Goal: Complete application form

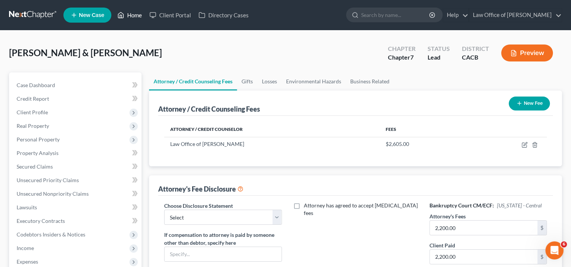
click at [134, 14] on link "Home" at bounding box center [130, 15] width 32 height 14
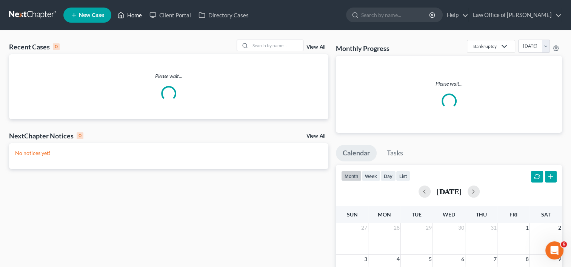
click at [134, 14] on link "Home" at bounding box center [130, 15] width 32 height 14
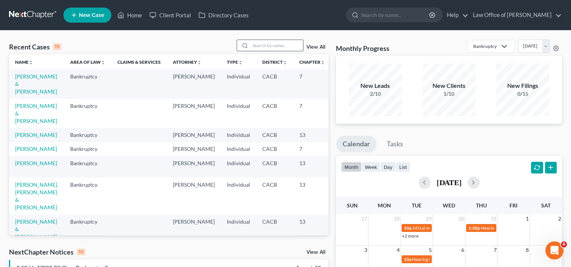
click at [259, 45] on input "search" at bounding box center [276, 45] width 53 height 11
type input "[PERSON_NAME]"
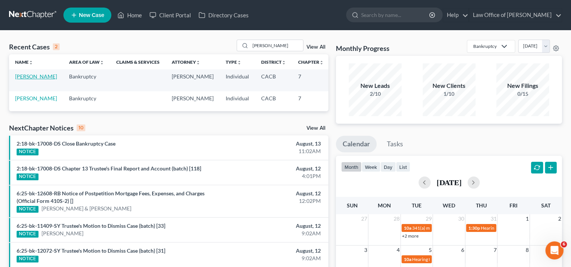
click at [24, 80] on link "[PERSON_NAME]" at bounding box center [36, 76] width 42 height 6
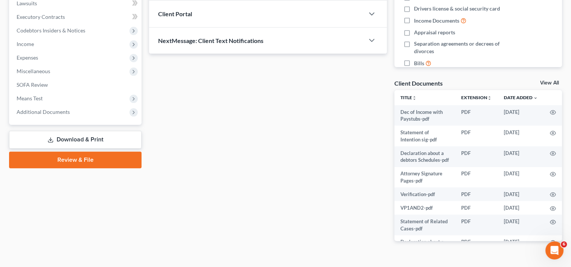
scroll to position [205, 0]
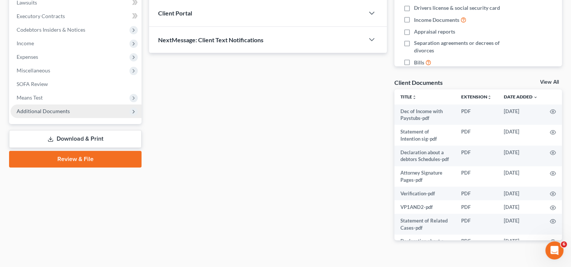
click at [51, 111] on span "Additional Documents" at bounding box center [43, 111] width 53 height 6
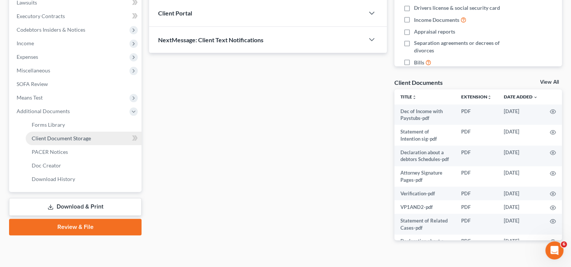
click at [73, 140] on span "Client Document Storage" at bounding box center [61, 138] width 59 height 6
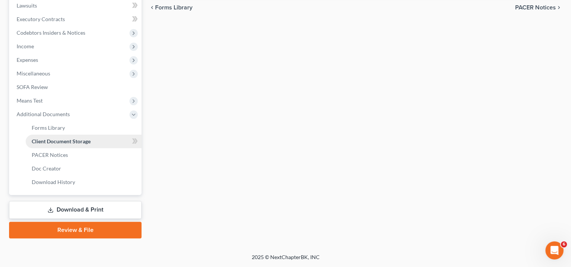
scroll to position [188, 0]
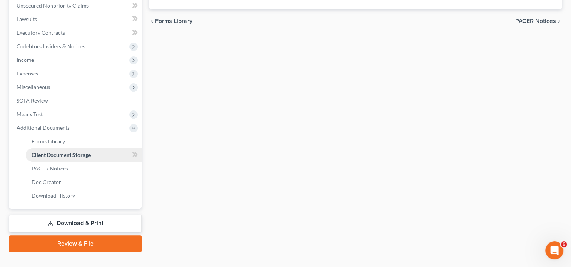
select select "57"
select select "27"
select select "65"
select select "60"
select select "59"
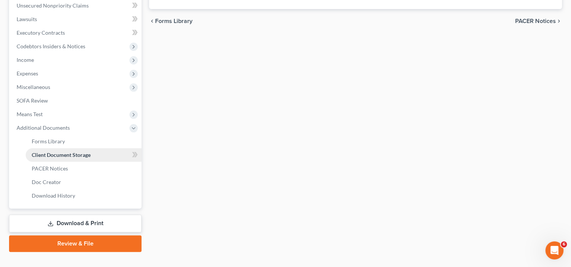
select select "7"
select select "56"
select select "58"
select select "30"
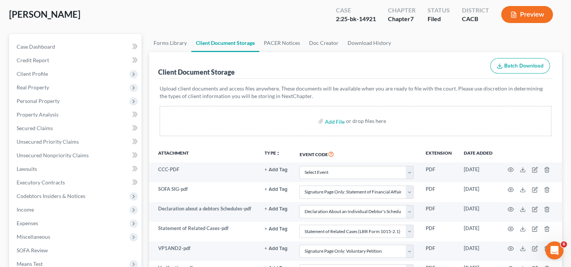
scroll to position [24, 0]
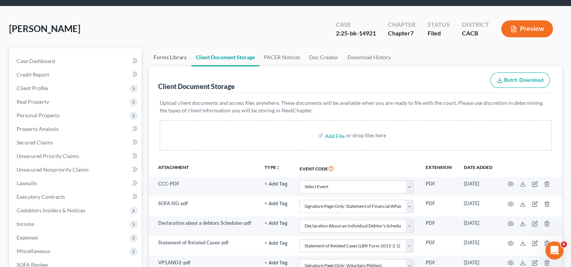
click at [177, 59] on link "Forms Library" at bounding box center [170, 57] width 42 height 18
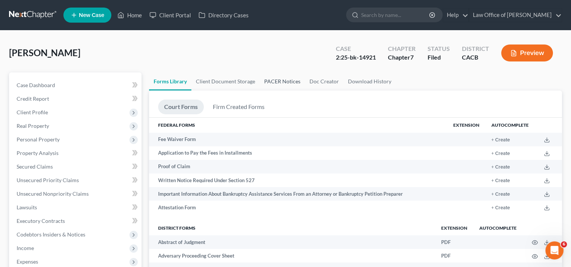
click at [284, 79] on link "PACER Notices" at bounding box center [282, 82] width 45 height 18
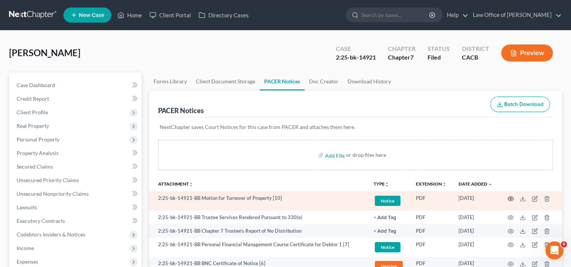
click at [510, 197] on icon "button" at bounding box center [511, 199] width 6 height 6
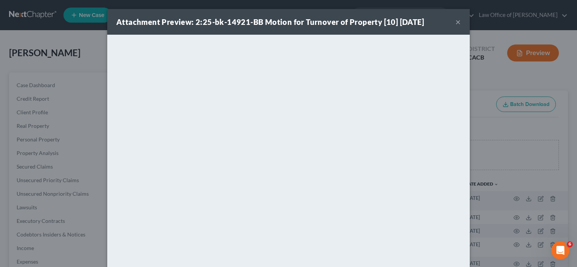
click at [455, 20] on button "×" at bounding box center [457, 21] width 5 height 9
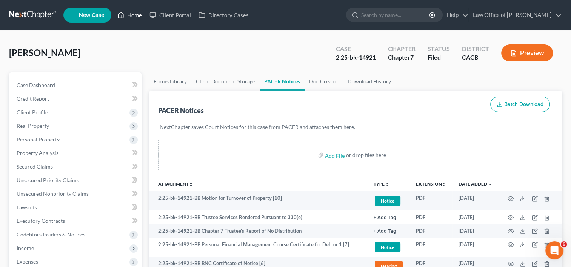
click at [137, 12] on link "Home" at bounding box center [130, 15] width 32 height 14
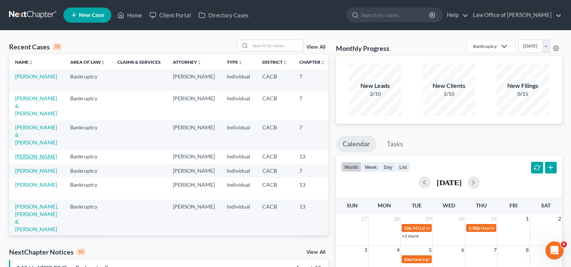
click at [23, 160] on link "[PERSON_NAME]" at bounding box center [36, 156] width 42 height 6
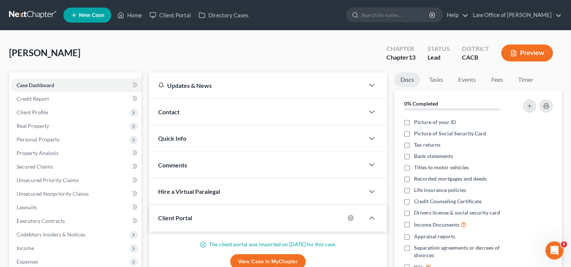
click at [251, 53] on div "[PERSON_NAME] Upgraded Chapter Chapter 13 Status Lead District CACB Preview" at bounding box center [285, 56] width 553 height 33
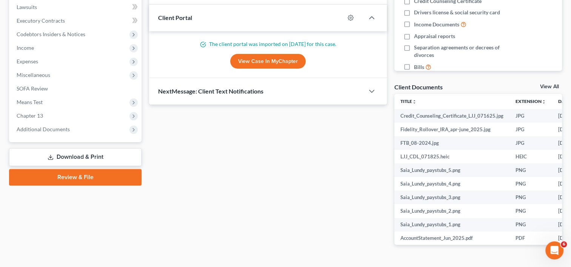
scroll to position [204, 0]
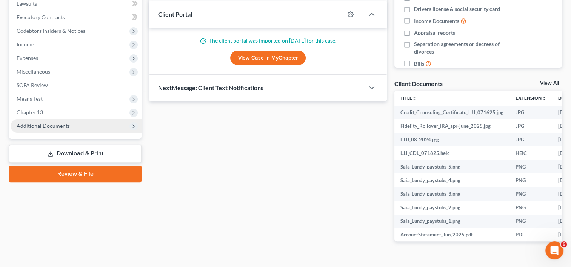
click at [38, 127] on span "Additional Documents" at bounding box center [43, 126] width 53 height 6
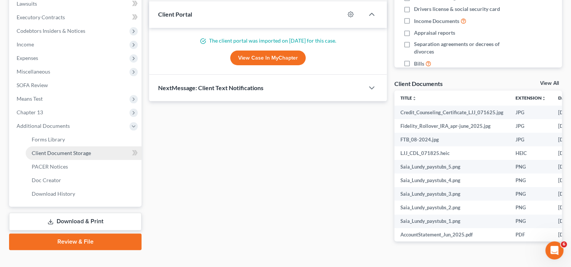
click at [66, 152] on span "Client Document Storage" at bounding box center [61, 153] width 59 height 6
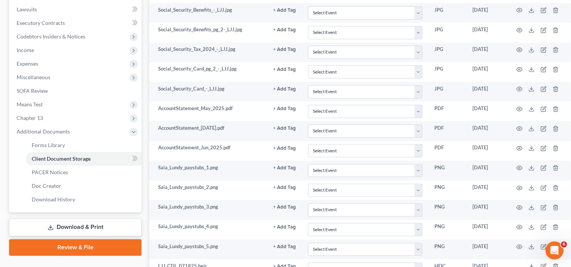
scroll to position [197, 0]
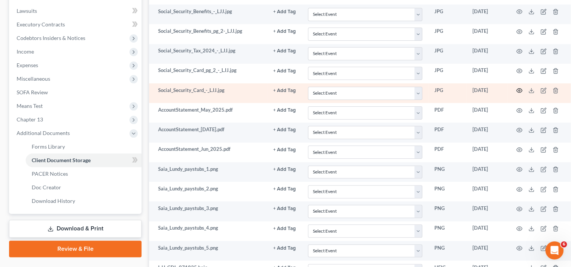
click at [518, 91] on icon "button" at bounding box center [520, 91] width 6 height 6
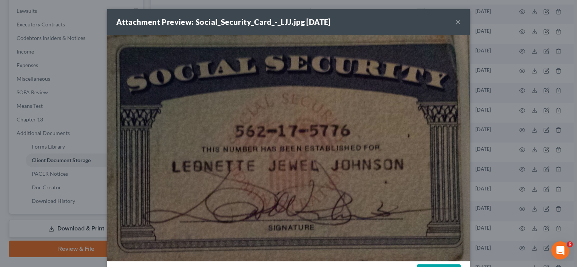
click at [455, 21] on button "×" at bounding box center [457, 21] width 5 height 9
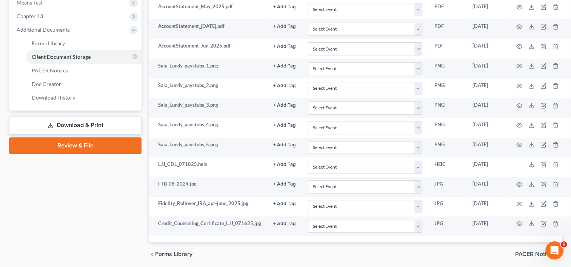
scroll to position [299, 0]
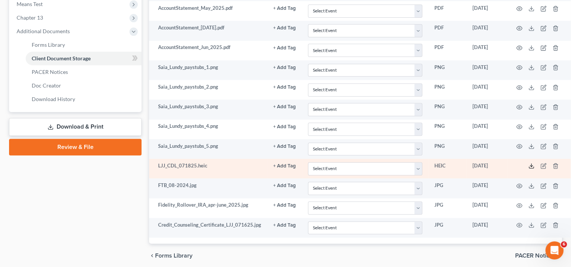
click at [529, 163] on icon at bounding box center [532, 166] width 6 height 6
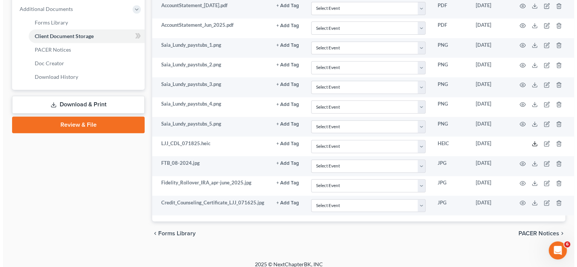
scroll to position [325, 0]
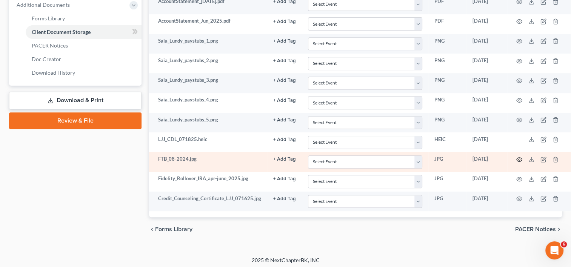
click at [517, 157] on icon "button" at bounding box center [520, 160] width 6 height 6
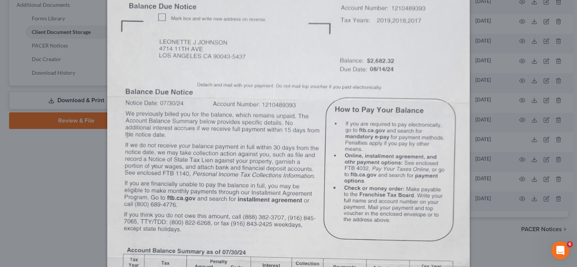
scroll to position [0, 0]
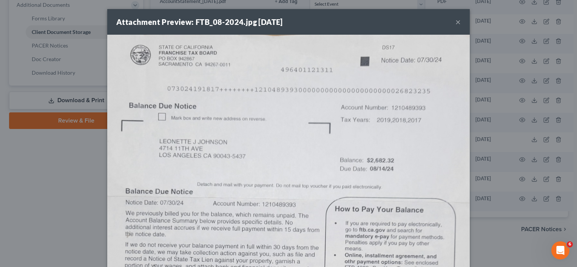
click at [455, 23] on button "×" at bounding box center [457, 21] width 5 height 9
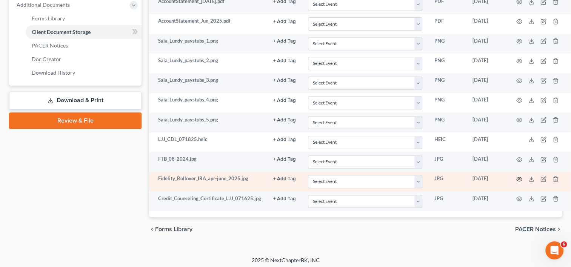
click at [519, 176] on icon "button" at bounding box center [520, 179] width 6 height 6
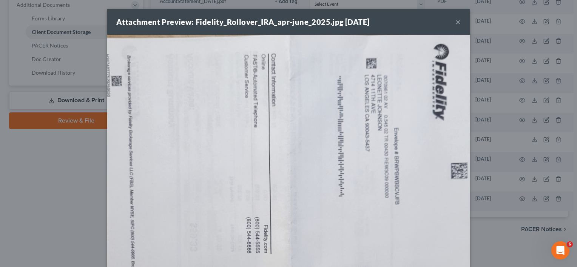
scroll to position [45, 0]
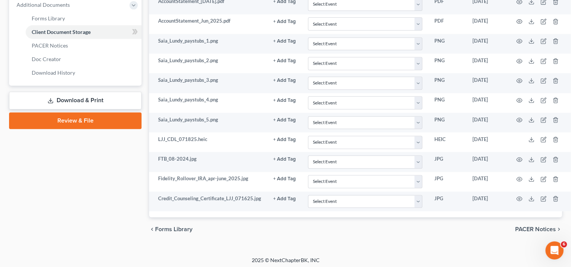
drag, startPoint x: 572, startPoint y: 51, endPoint x: 577, endPoint y: 132, distance: 81.0
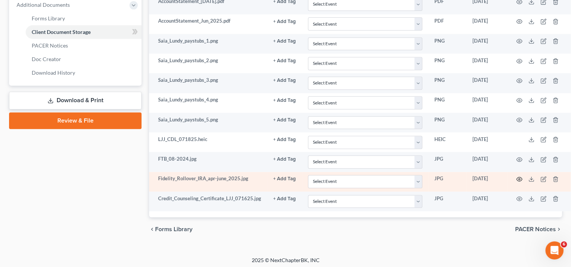
click at [519, 179] on circle "button" at bounding box center [520, 180] width 2 height 2
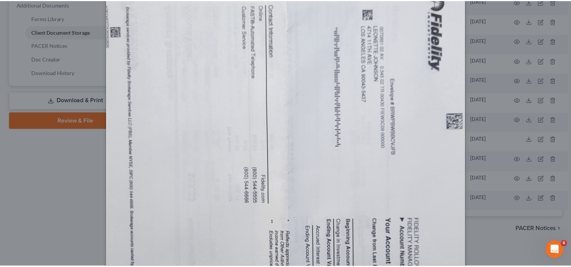
scroll to position [0, 0]
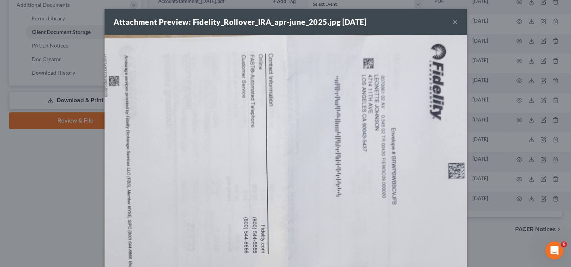
drag, startPoint x: 571, startPoint y: 176, endPoint x: 578, endPoint y: 77, distance: 98.8
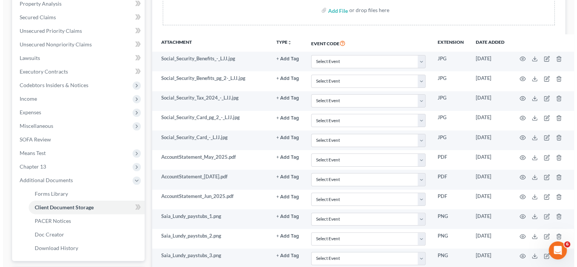
scroll to position [148, 0]
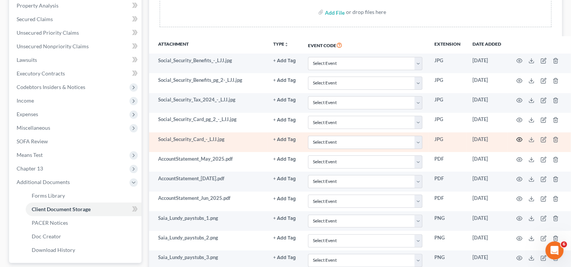
click at [517, 139] on icon "button" at bounding box center [520, 140] width 6 height 6
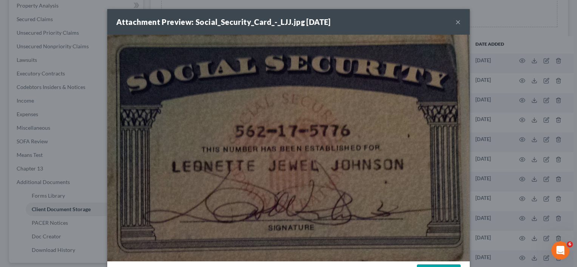
click at [455, 23] on button "×" at bounding box center [457, 21] width 5 height 9
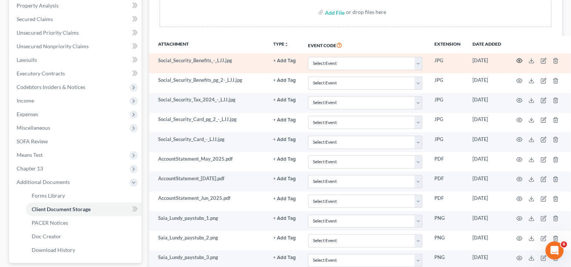
click at [519, 60] on icon "button" at bounding box center [520, 61] width 6 height 6
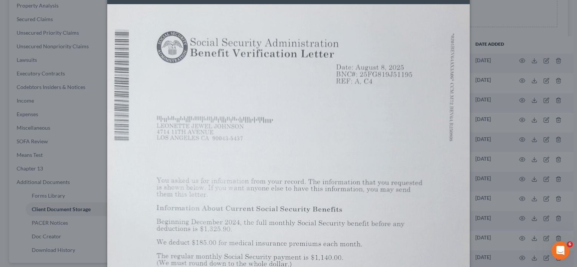
scroll to position [0, 0]
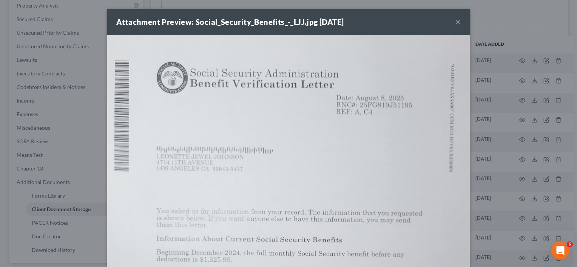
click at [455, 23] on button "×" at bounding box center [457, 21] width 5 height 9
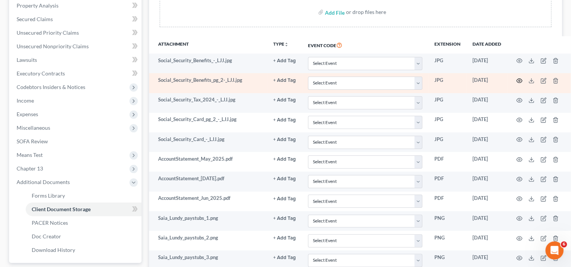
click at [519, 80] on circle "button" at bounding box center [520, 81] width 2 height 2
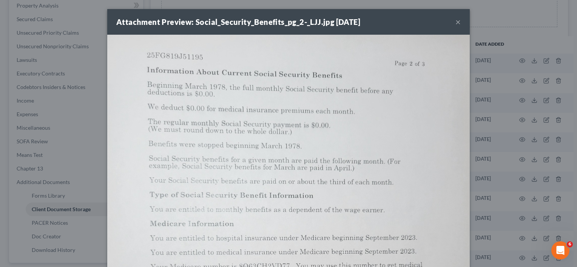
click at [455, 21] on button "×" at bounding box center [457, 21] width 5 height 9
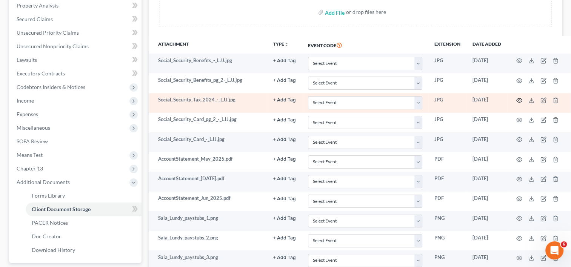
click at [520, 102] on icon "button" at bounding box center [520, 100] width 6 height 6
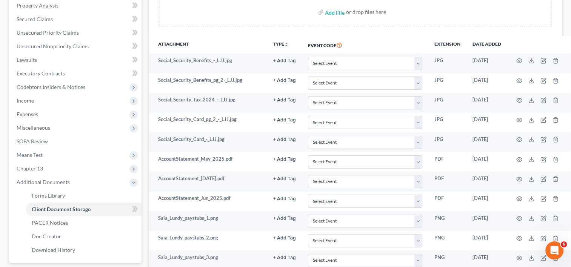
drag, startPoint x: 572, startPoint y: 48, endPoint x: 577, endPoint y: 115, distance: 67.4
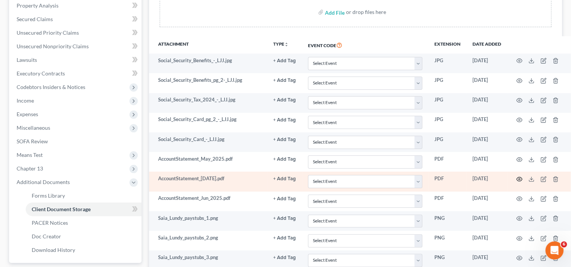
click at [517, 177] on icon "button" at bounding box center [520, 179] width 6 height 4
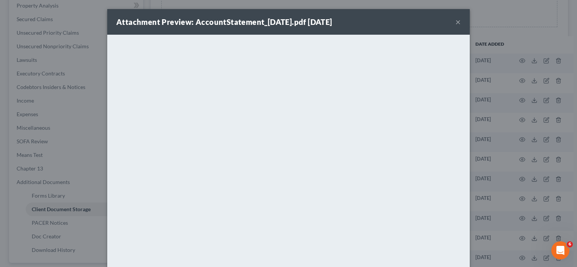
click at [455, 20] on button "×" at bounding box center [457, 21] width 5 height 9
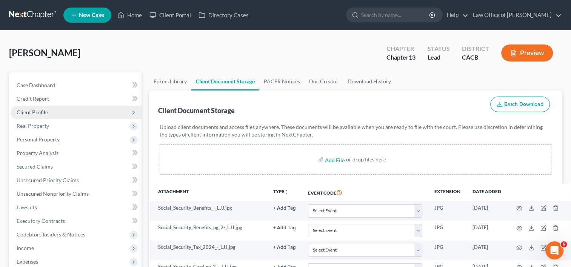
click at [39, 110] on span "Client Profile" at bounding box center [32, 112] width 31 height 6
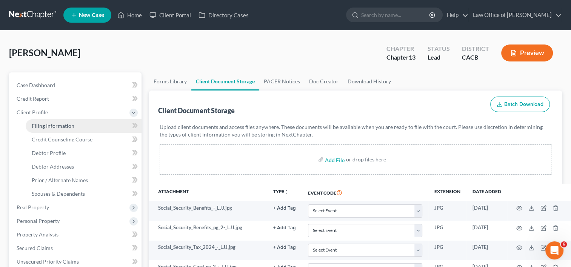
click at [55, 125] on span "Filing Information" at bounding box center [53, 126] width 43 height 6
select select "1"
select select "0"
select select "3"
select select "4"
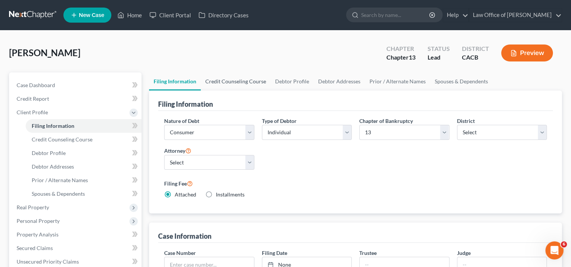
click at [231, 83] on link "Credit Counseling Course" at bounding box center [236, 82] width 70 height 18
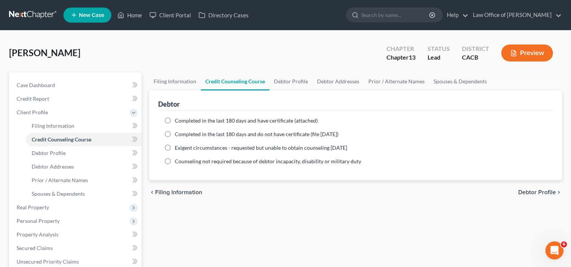
click at [175, 121] on label "Completed in the last 180 days and have certificate (attached)" at bounding box center [246, 121] width 143 height 8
click at [178, 121] on input "Completed in the last 180 days and have certificate (attached)" at bounding box center [180, 119] width 5 height 5
radio input "true"
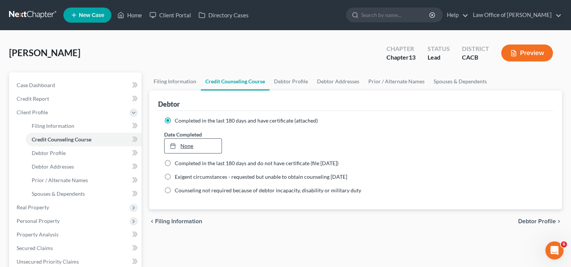
type input "[DATE]"
click at [189, 146] on link "None" at bounding box center [193, 146] width 57 height 14
click at [295, 81] on link "Debtor Profile" at bounding box center [291, 82] width 43 height 18
select select "0"
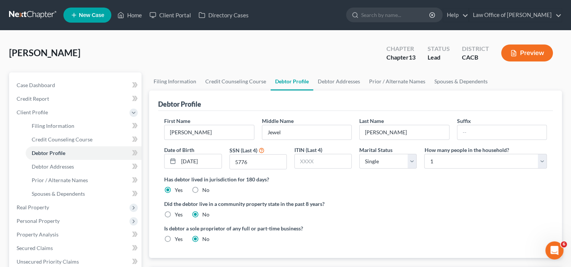
click at [175, 213] on label "Yes" at bounding box center [179, 215] width 8 height 8
click at [178, 213] on input "Yes" at bounding box center [180, 213] width 5 height 5
radio input "true"
radio input "false"
click at [332, 83] on link "Debtor Addresses" at bounding box center [338, 82] width 51 height 18
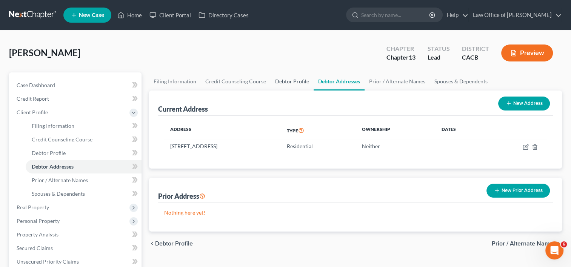
click at [301, 83] on link "Debtor Profile" at bounding box center [292, 82] width 43 height 18
select select "0"
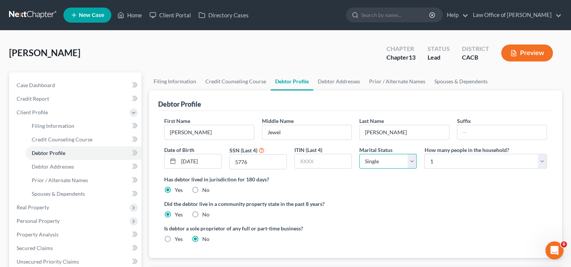
click at [412, 160] on select "Select Single Married Separated Divorced Widowed" at bounding box center [387, 161] width 57 height 15
click at [359, 154] on select "Select Single Married Separated Divorced Widowed" at bounding box center [387, 161] width 57 height 15
click at [469, 160] on select "Select 1 2 3 4 5 6 7 8 9 10 11 12 13 14 15 16 17 18 19 20" at bounding box center [485, 161] width 123 height 15
click at [258, 57] on div "[PERSON_NAME] Upgraded Chapter Chapter 13 Status Lead District CACB Preview" at bounding box center [285, 56] width 553 height 33
click at [348, 82] on link "Debtor Addresses" at bounding box center [338, 82] width 51 height 18
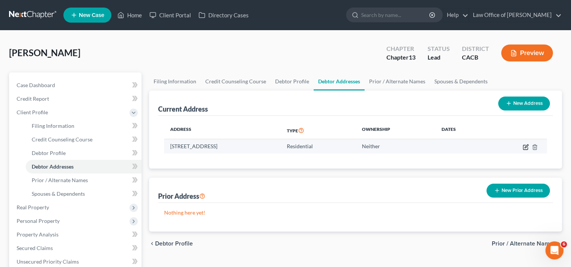
click at [524, 145] on icon "button" at bounding box center [525, 147] width 5 height 5
select select "4"
select select "0"
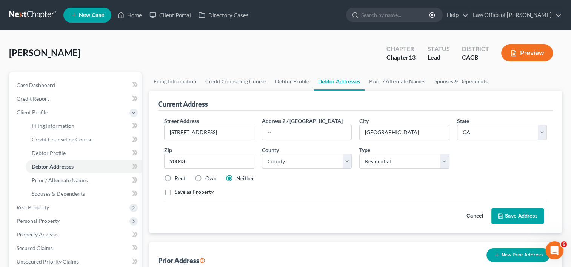
click at [175, 180] on label "Rent" at bounding box center [180, 179] width 11 height 8
click at [178, 180] on input "Rent" at bounding box center [180, 177] width 5 height 5
radio input "true"
click at [517, 211] on button "Save Address" at bounding box center [518, 216] width 52 height 16
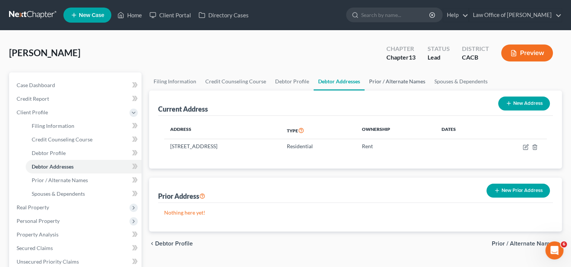
click at [387, 81] on link "Prior / Alternate Names" at bounding box center [397, 82] width 65 height 18
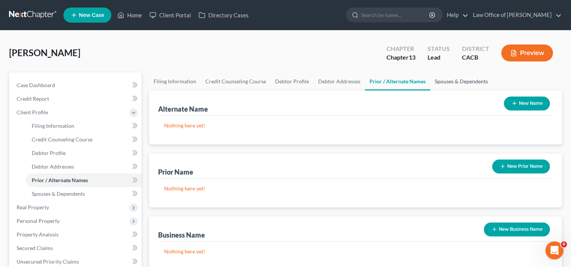
click at [448, 85] on link "Spouses & Dependents" at bounding box center [461, 82] width 62 height 18
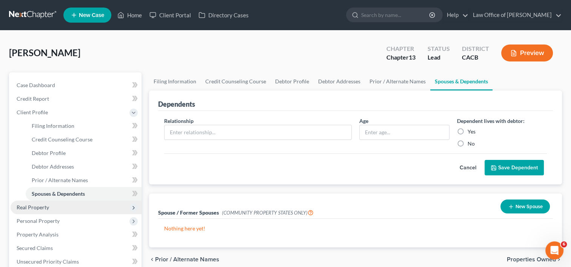
click at [39, 206] on span "Real Property" at bounding box center [33, 207] width 32 height 6
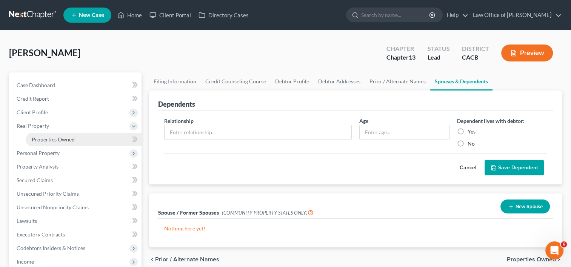
click at [57, 139] on span "Properties Owned" at bounding box center [53, 139] width 43 height 6
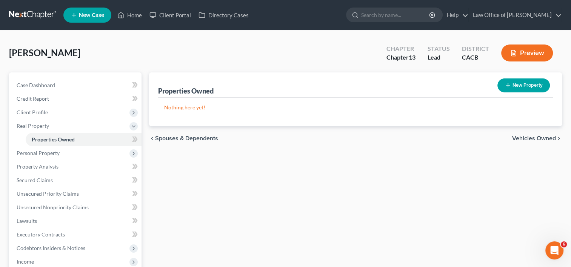
click at [519, 83] on button "New Property" at bounding box center [524, 86] width 52 height 14
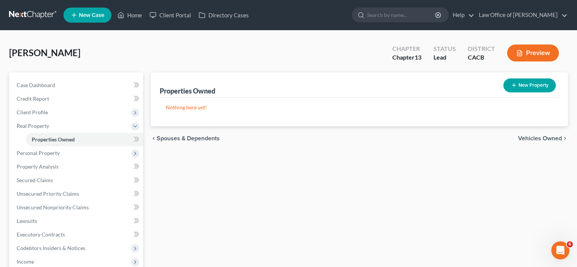
select select "4"
select select "18"
select select "0"
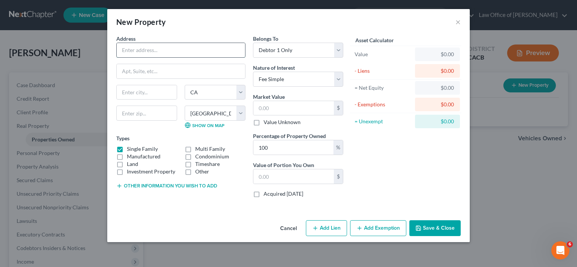
click at [142, 50] on input "text" at bounding box center [181, 50] width 128 height 14
click at [275, 104] on input "text" at bounding box center [293, 108] width 80 height 14
click at [140, 50] on input "text" at bounding box center [181, 50] width 128 height 14
click at [190, 28] on div "New Property ×" at bounding box center [288, 22] width 363 height 26
click at [241, 115] on select "County [GEOGRAPHIC_DATA] [GEOGRAPHIC_DATA] [GEOGRAPHIC_DATA] [GEOGRAPHIC_DATA] …" at bounding box center [215, 113] width 61 height 15
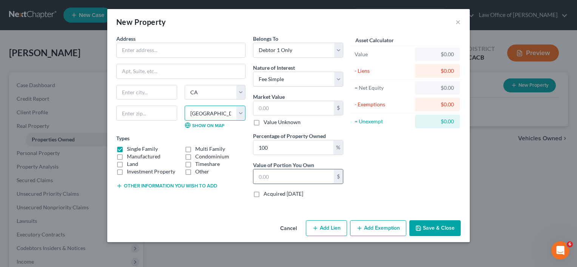
click at [185, 106] on select "County [GEOGRAPHIC_DATA] [GEOGRAPHIC_DATA] [GEOGRAPHIC_DATA] [GEOGRAPHIC_DATA] …" at bounding box center [215, 113] width 61 height 15
click at [239, 111] on select "County [GEOGRAPHIC_DATA] [GEOGRAPHIC_DATA] [GEOGRAPHIC_DATA] [GEOGRAPHIC_DATA] …" at bounding box center [215, 113] width 61 height 15
click at [249, 108] on div "Belongs To * Select Debtor 1 Only Debtor 2 Only Debtor 1 And Debtor 2 Only At L…" at bounding box center [298, 119] width 98 height 169
click at [130, 208] on div "Address * State [US_STATE][GEOGRAPHIC_DATA] [GEOGRAPHIC_DATA] [GEOGRAPHIC_DATA]…" at bounding box center [288, 126] width 363 height 183
click at [152, 51] on input "text" at bounding box center [181, 50] width 128 height 14
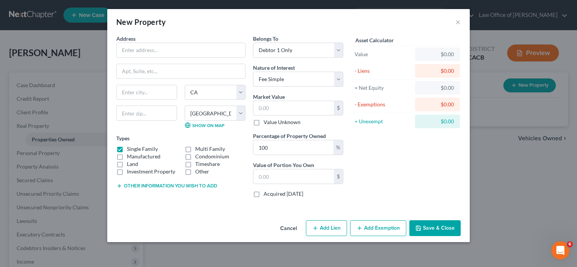
click at [290, 229] on button "Cancel" at bounding box center [288, 228] width 29 height 15
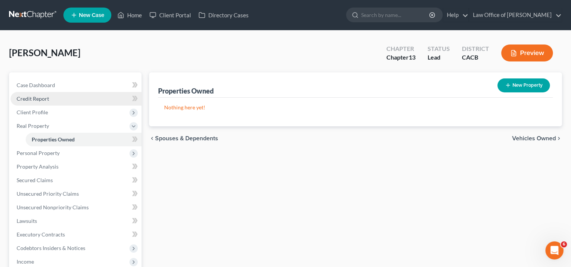
click at [41, 101] on span "Credit Report" at bounding box center [33, 99] width 32 height 6
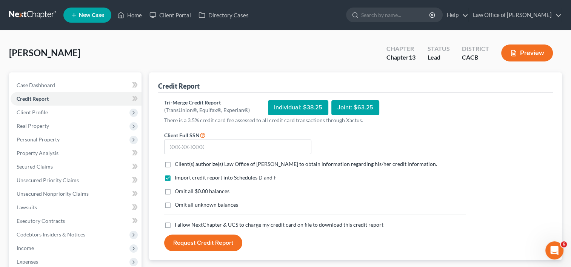
click at [175, 164] on label "Client(s) authorize(s) Law Office of [PERSON_NAME] to obtain information regard…" at bounding box center [306, 164] width 262 height 8
click at [178, 164] on input "Client(s) authorize(s) Law Office of [PERSON_NAME] to obtain information regard…" at bounding box center [180, 162] width 5 height 5
checkbox input "true"
click at [175, 224] on label "I allow NextChapter & UCS to charge my credit card on file to download this cre…" at bounding box center [279, 225] width 209 height 8
click at [178, 224] on input "I allow NextChapter & UCS to charge my credit card on file to download this cre…" at bounding box center [180, 223] width 5 height 5
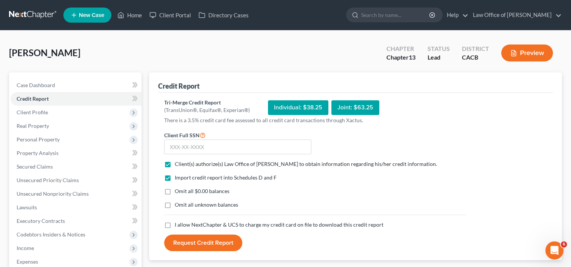
checkbox input "true"
click at [218, 145] on input "text" at bounding box center [237, 147] width 147 height 15
type input "562-17-5776"
click at [190, 243] on button "Request Credit Report" at bounding box center [203, 243] width 78 height 17
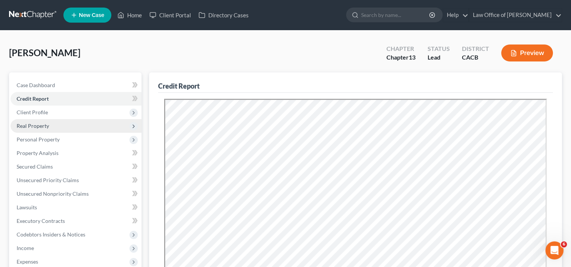
click at [32, 126] on span "Real Property" at bounding box center [33, 126] width 32 height 6
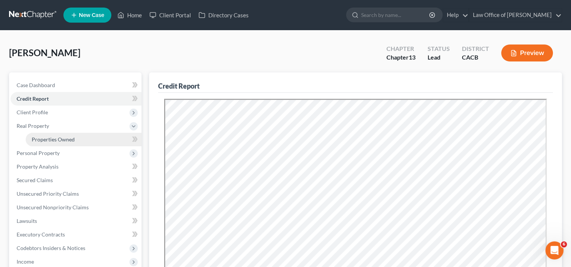
click at [51, 140] on span "Properties Owned" at bounding box center [53, 139] width 43 height 6
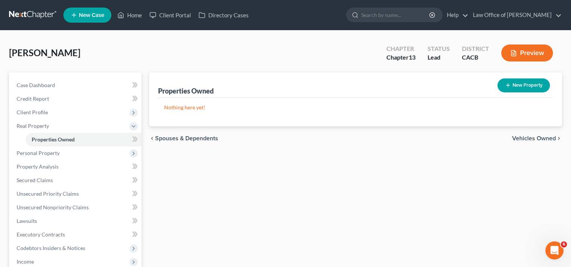
click at [532, 83] on button "New Property" at bounding box center [524, 86] width 52 height 14
select select "4"
select select "18"
select select "0"
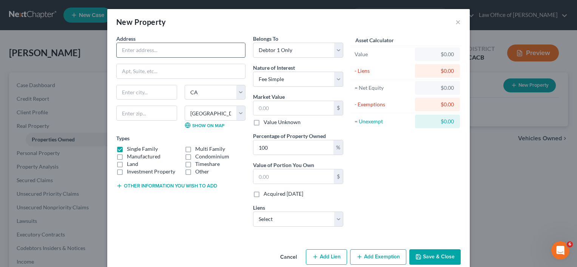
click at [170, 46] on input "text" at bounding box center [181, 50] width 128 height 14
click at [161, 46] on input "text" at bounding box center [181, 50] width 128 height 14
type input "[STREET_ADDRESS]"
type input "San [PERSON_NAME]"
select select "5"
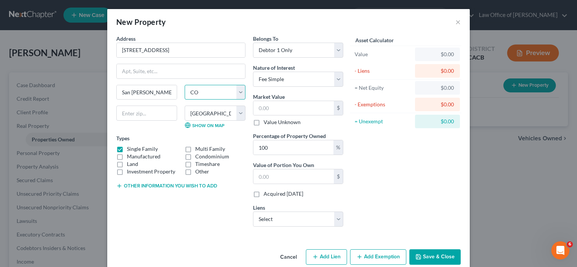
select select
click at [240, 95] on select "State [US_STATE] AK AR AZ CA CO CT DE DC [GEOGRAPHIC_DATA] [GEOGRAPHIC_DATA] GU…" at bounding box center [215, 92] width 61 height 15
select select "4"
click at [185, 85] on select "State [US_STATE] AK AR AZ CA CO CT DE DC [GEOGRAPHIC_DATA] [GEOGRAPHIC_DATA] GU…" at bounding box center [215, 92] width 61 height 15
click at [130, 114] on input "text" at bounding box center [146, 113] width 61 height 15
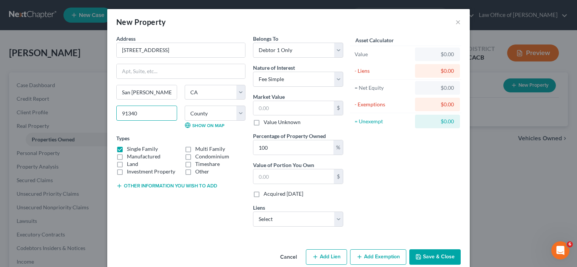
type input "91340"
click at [282, 109] on input "text" at bounding box center [293, 108] width 80 height 14
type input "9"
type input "9.00"
type input "96"
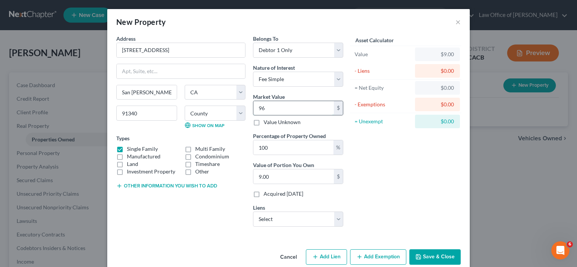
type input "96.00"
type input "9"
type input "9.00"
type input "97"
type input "97.00"
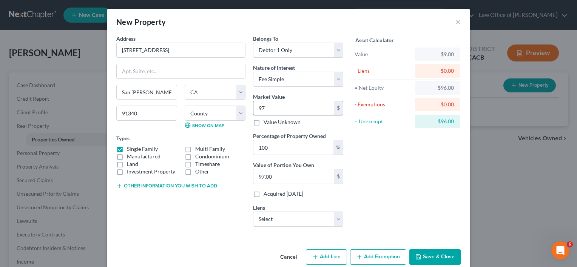
type input "970"
type input "970.00"
type input "9700"
type input "9,700.00"
type input "9,7000"
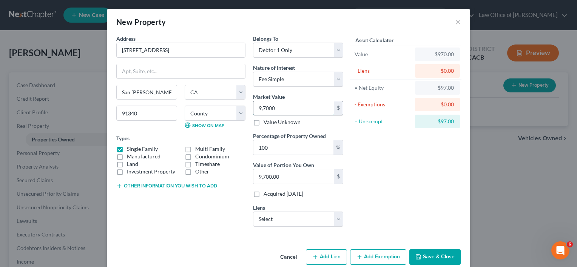
type input "97,000.00"
type input "97,0000"
type input "970,000.00"
type input "970,000"
click at [373, 164] on div "Asset Calculator Value $970,000.00 - Liens $0.00 = Net Equity $970.00 - Exempti…" at bounding box center [405, 134] width 117 height 198
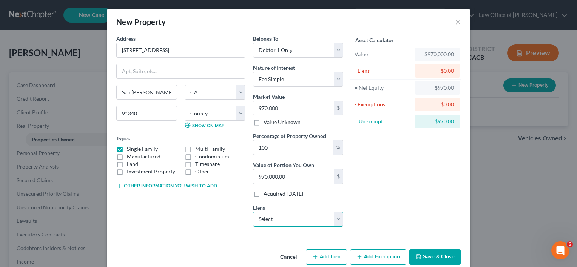
click at [318, 215] on select "Select Essex Mortga - $0.00 Essex Mortgage Company - $0.00 Sbna - $0.00 [PERSON…" at bounding box center [298, 219] width 90 height 15
select select "0"
click at [253, 212] on select "Select Essex Mortga - $0.00 Essex Mortgage Company - $0.00 Sbna - $0.00 [PERSON…" at bounding box center [298, 219] width 90 height 15
select select
select select "9"
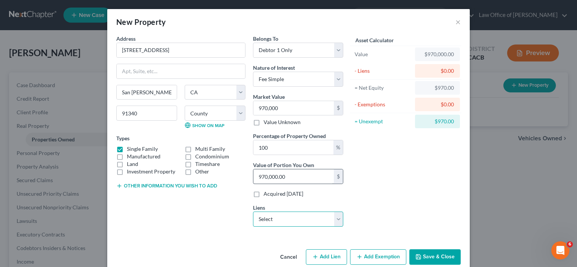
select select "0"
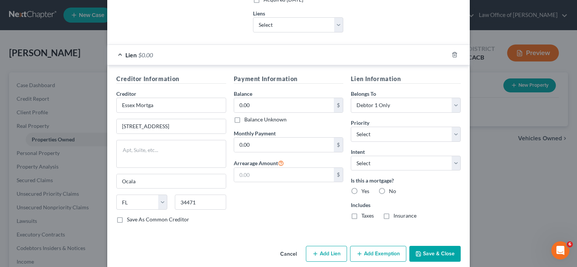
scroll to position [202, 0]
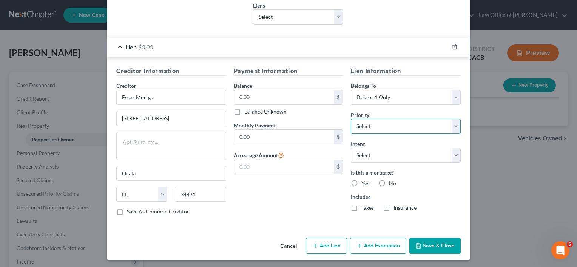
click at [383, 125] on select "Select 1st 2nd 3rd 4th 5th 6th 7th 8th 9th 10th 11th 12th 13th 14th 15th 16th 1…" at bounding box center [406, 126] width 110 height 15
select select "0"
click at [351, 119] on select "Select 1st 2nd 3rd 4th 5th 6th 7th 8th 9th 10th 11th 12th 13th 14th 15th 16th 1…" at bounding box center [406, 126] width 110 height 15
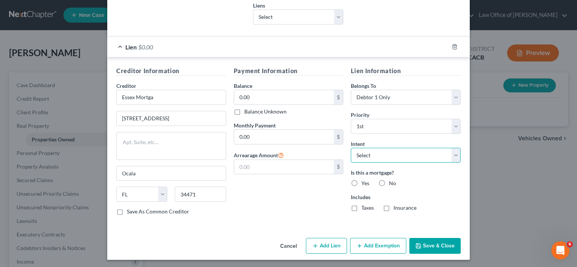
click at [394, 150] on select "Select Surrender Redeem Reaffirm Avoid Other" at bounding box center [406, 155] width 110 height 15
select select "4"
click at [351, 148] on select "Select Surrender Redeem Reaffirm Avoid Other" at bounding box center [406, 155] width 110 height 15
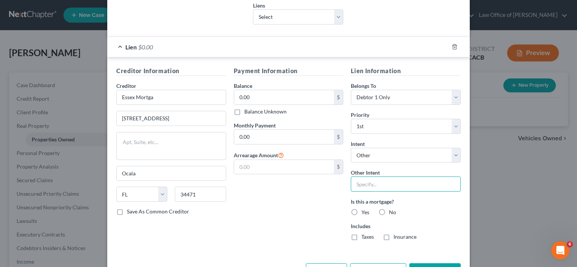
click at [376, 180] on input "text" at bounding box center [406, 184] width 110 height 15
type input "Voluntary Payments"
click at [361, 211] on label "Yes" at bounding box center [365, 213] width 8 height 8
click at [364, 211] on input "Yes" at bounding box center [366, 211] width 5 height 5
radio input "true"
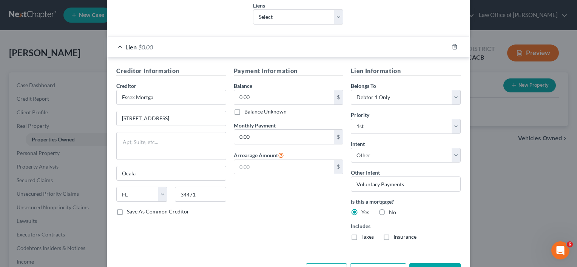
click at [361, 239] on label "Taxes" at bounding box center [367, 237] width 12 height 8
click at [364, 238] on input "Taxes" at bounding box center [366, 235] width 5 height 5
checkbox input "true"
click at [393, 235] on label "Insurance" at bounding box center [404, 237] width 23 height 8
click at [396, 235] on input "Insurance" at bounding box center [398, 235] width 5 height 5
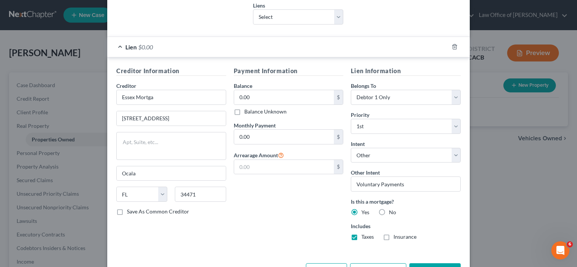
checkbox input "true"
type input "[STREET_ADDRESS]"
click at [256, 86] on div "Balance $ Balance Unknown Balance Undetermined $ Balance Unknown" at bounding box center [289, 99] width 110 height 34
click at [257, 91] on input "text" at bounding box center [284, 97] width 100 height 14
type input "888,000"
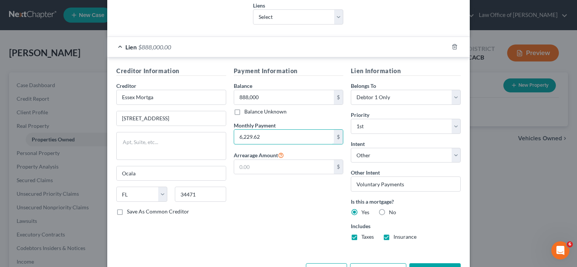
type input "6,229.62"
click at [255, 212] on div "Payment Information Balance 888,000.00 $ Balance Unknown Balance Undetermined 8…" at bounding box center [288, 156] width 117 height 180
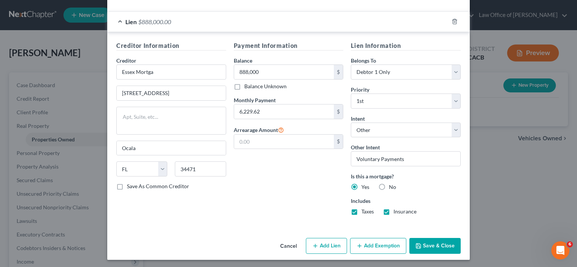
drag, startPoint x: 440, startPoint y: 241, endPoint x: 388, endPoint y: 228, distance: 53.3
click at [388, 228] on div "New Property × Address * 300 N Huntington [GEOGRAPHIC_DATA][PERSON_NAME] [US_ST…" at bounding box center [288, 20] width 363 height 479
click at [426, 246] on button "Save & Close" at bounding box center [434, 246] width 51 height 16
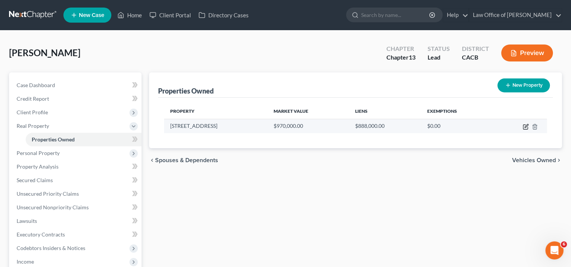
click at [526, 126] on icon "button" at bounding box center [526, 127] width 6 height 6
select select "4"
select select "0"
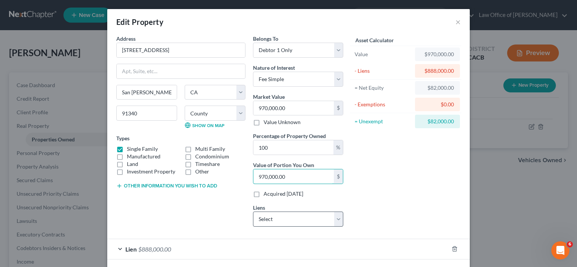
type input "0.00"
type input "9"
type input "0.01"
type input "96"
type input "0.10"
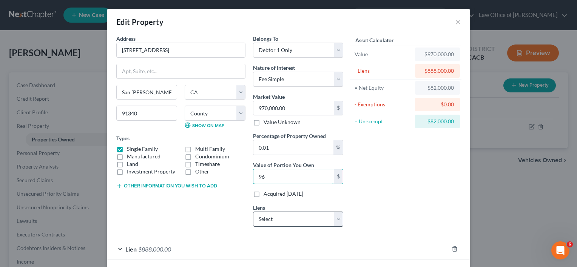
type input "960"
type input "0.99"
type input "9,600"
type input "9.90"
type input "96,000"
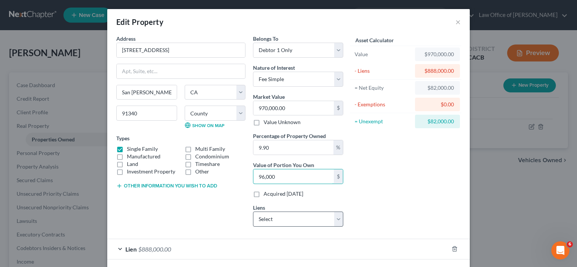
type input "98.97"
type input "960,000"
click at [307, 214] on select "Select Essex Mortgage Company - $0.00 Sbna - $0.00 [PERSON_NAME] Fargo Auto Cre…" at bounding box center [298, 219] width 90 height 15
click at [274, 148] on input "98.97" at bounding box center [293, 147] width 80 height 14
type input "98.9"
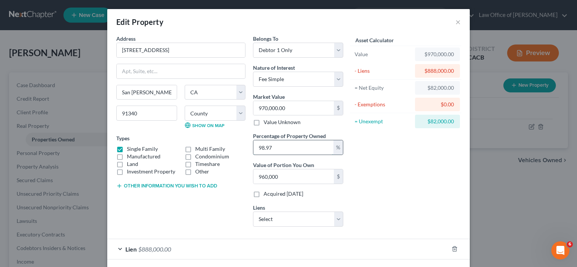
type input "959,330.00"
type input "98."
type input "950,600.00"
type input "9"
type input "87,300.00"
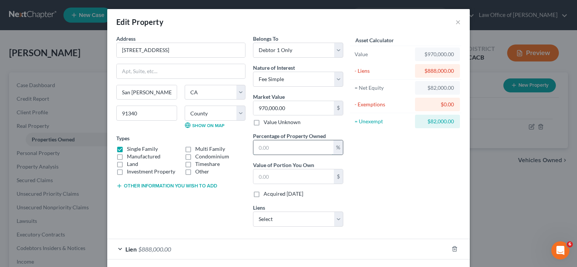
type input "1"
type input "9,700.00"
type input "10"
type input "97,000.00"
type input "100"
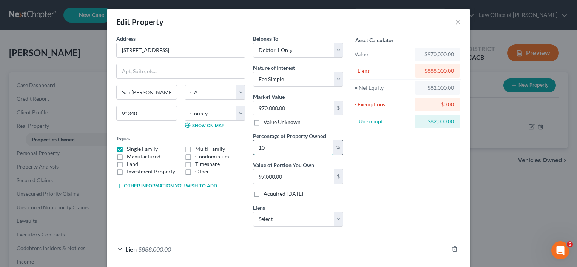
type input "970,000.00"
type input "100"
click at [264, 196] on label "Acquired [DATE]" at bounding box center [284, 194] width 40 height 8
click at [267, 195] on input "Acquired [DATE]" at bounding box center [269, 192] width 5 height 5
checkbox input "true"
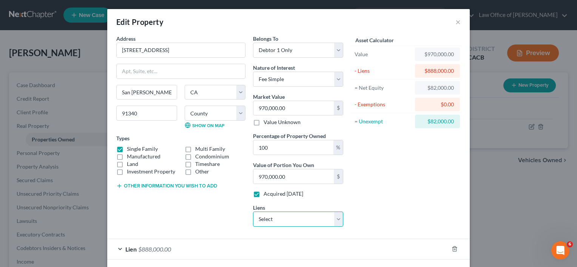
click at [332, 215] on select "Select Essex Mortgage Company - $0.00 Sbna - $0.00 [PERSON_NAME] Fargo Auto Cre…" at bounding box center [298, 219] width 90 height 15
click at [424, 195] on div "Asset Calculator Value $970,000.00 - Liens $888,000.00 = Net Equity $82,000.00 …" at bounding box center [405, 134] width 117 height 198
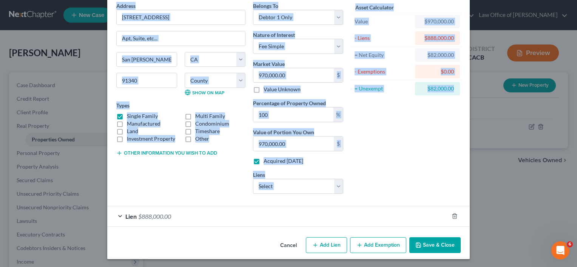
drag, startPoint x: 569, startPoint y: 154, endPoint x: 578, endPoint y: 93, distance: 61.4
click at [577, 93] on html "Home New Case Client Portal Directory Cases Law Office of [PERSON_NAME] [EMAIL_…" at bounding box center [288, 214] width 577 height 429
click at [359, 161] on div "Asset Calculator Value $970,000.00 - Liens $888,000.00 = Net Equity $82,000.00 …" at bounding box center [405, 101] width 117 height 198
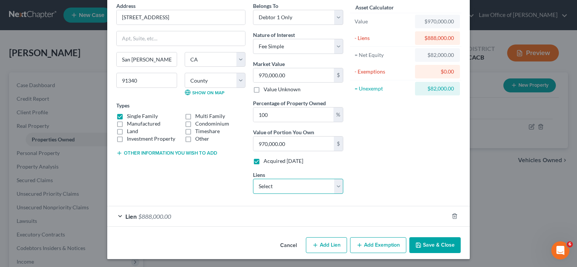
click at [282, 185] on select "Select Essex Mortgage Company - $0.00 Sbna - $0.00 [PERSON_NAME] Fargo Auto Cre…" at bounding box center [298, 186] width 90 height 15
click at [403, 174] on div "Asset Calculator Value $970,000.00 - Liens $888,000.00 = Net Equity $82,000.00 …" at bounding box center [405, 101] width 117 height 198
type input "6"
type input "6.00"
type input "67"
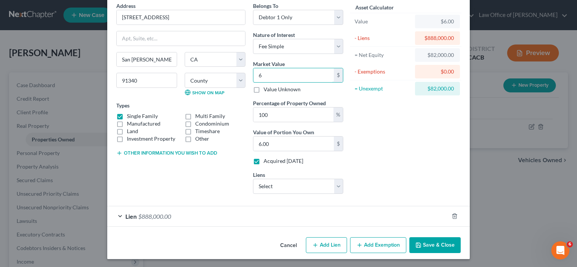
type input "67.00"
type input "677"
type input "677.00"
type input "6776"
type input "6,776.00"
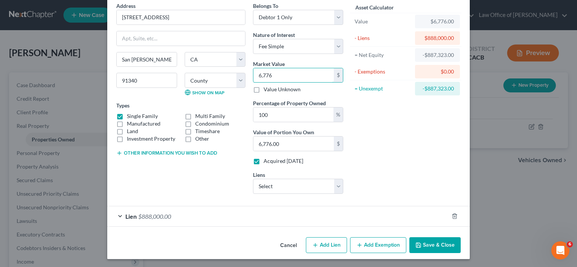
type input "6,7768"
type input "67,768.00"
type input "67,7684"
type input "677,684.00"
click at [412, 161] on div "Asset Calculator Value $677,684.00 - Liens $888,000.00 = Net Equity -$210,316.0…" at bounding box center [405, 101] width 117 height 198
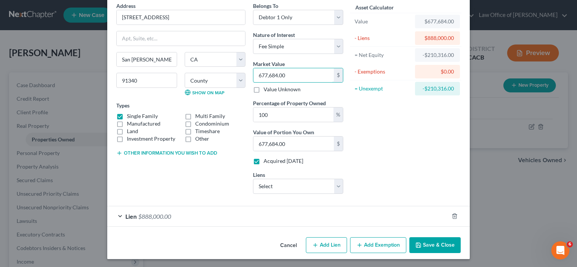
type input "9"
type input "9.00"
type input "90"
type input "90.00"
type input "900"
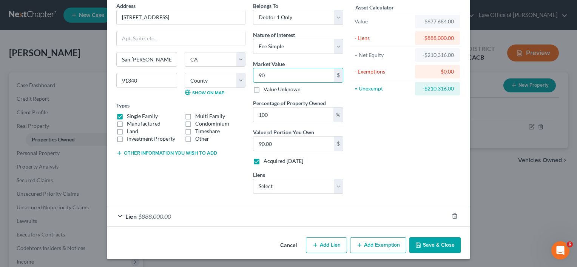
type input "900.00"
type input "9000"
type input "9,000.00"
type input "9,0000"
type input "90,000.00"
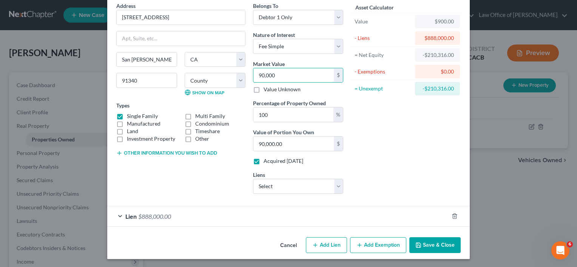
type input "90,0000"
type input "900,000.00"
type input "900,000"
click at [153, 221] on div "Lien $888,000.00" at bounding box center [277, 217] width 341 height 20
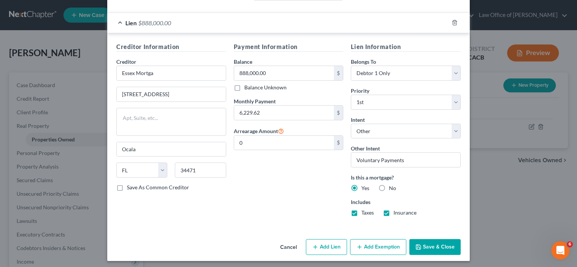
scroll to position [228, 0]
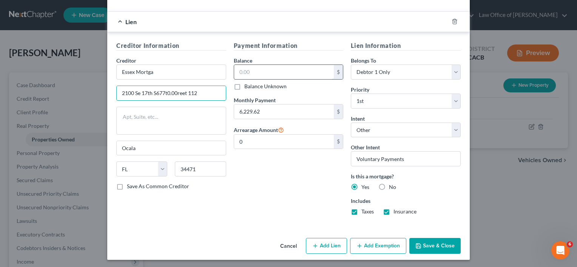
type input "2100 Se 17th S677t0.00reet 112"
click at [254, 72] on input "text" at bounding box center [284, 72] width 100 height 14
type input "677,684.52"
click at [299, 186] on div "Payment Information Balance 677,684.52 $ Balance Unknown Balance Undetermined 6…" at bounding box center [288, 131] width 117 height 180
click at [261, 140] on input "0" at bounding box center [284, 142] width 100 height 14
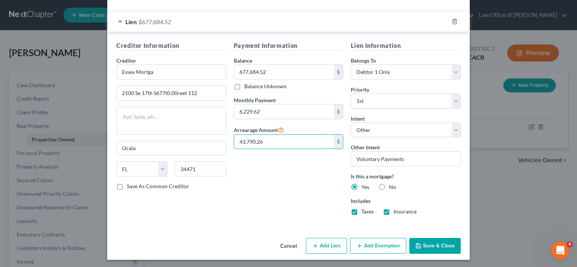
type input "43,790.26"
drag, startPoint x: 422, startPoint y: 245, endPoint x: 290, endPoint y: 205, distance: 137.9
click at [290, 205] on div "Edit Property × Address * 300 N Huntington [GEOGRAPHIC_DATA][PERSON_NAME] [US_S…" at bounding box center [288, 20] width 363 height 479
click at [421, 248] on button "Save & Close" at bounding box center [434, 246] width 51 height 16
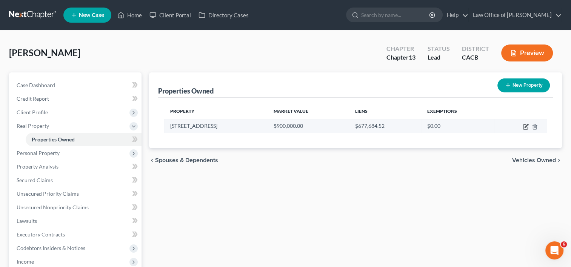
click at [526, 126] on icon "button" at bounding box center [526, 127] width 6 height 6
select select "4"
select select "0"
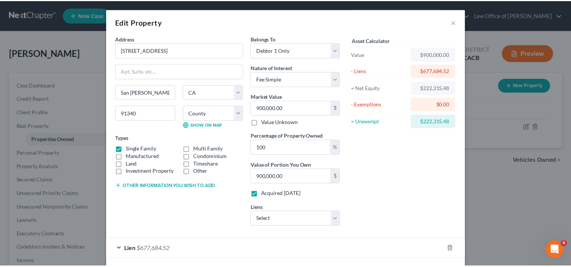
scroll to position [33, 0]
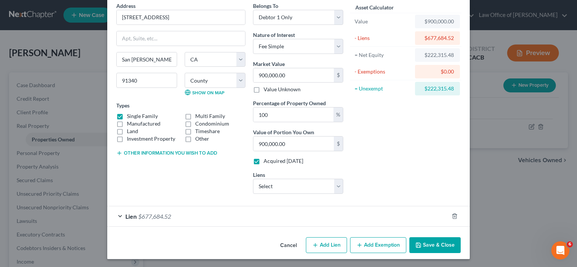
click at [441, 241] on button "Save & Close" at bounding box center [434, 246] width 51 height 16
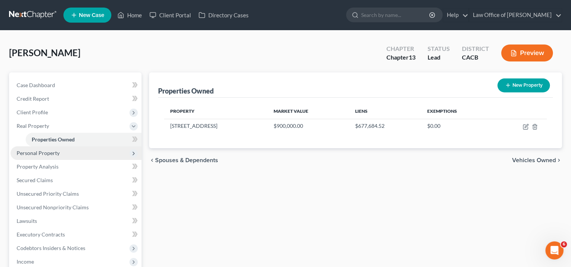
click at [34, 156] on span "Personal Property" at bounding box center [38, 153] width 43 height 6
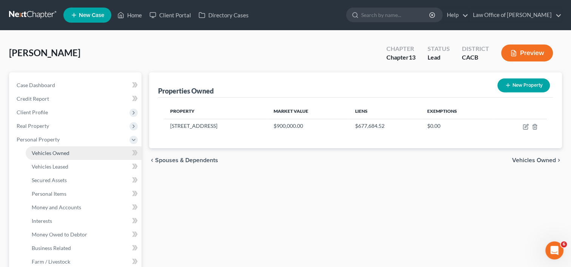
click at [59, 156] on link "Vehicles Owned" at bounding box center [84, 154] width 116 height 14
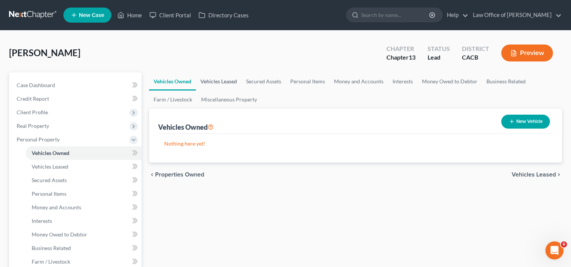
click at [221, 82] on link "Vehicles Leased" at bounding box center [219, 82] width 46 height 18
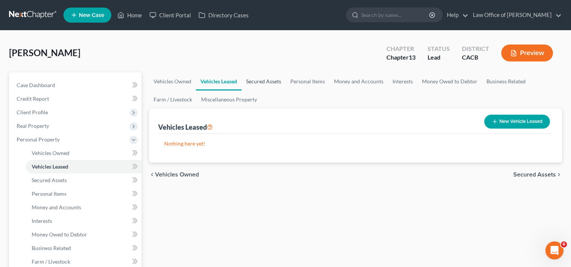
click at [266, 85] on link "Secured Assets" at bounding box center [264, 82] width 44 height 18
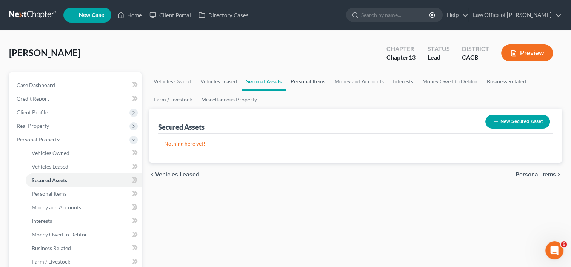
click at [297, 85] on link "Personal Items" at bounding box center [308, 82] width 44 height 18
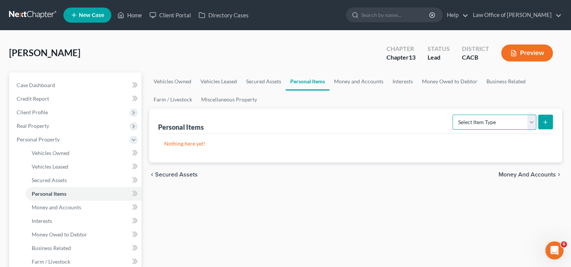
click at [495, 121] on select "Select Item Type Clothing Collectibles Of Value Electronics Firearms Household …" at bounding box center [495, 122] width 84 height 15
click at [476, 122] on select "Select Item Type Clothing Collectibles Of Value Electronics Firearms Household …" at bounding box center [495, 122] width 84 height 15
click at [364, 81] on link "Money and Accounts" at bounding box center [359, 82] width 59 height 18
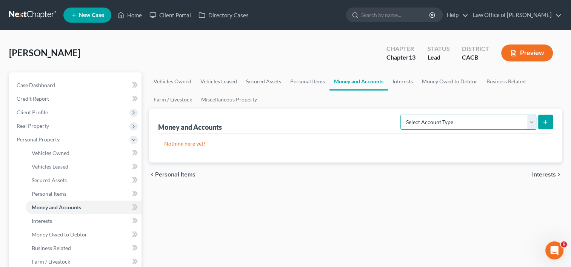
click at [454, 124] on select "Select Account Type Brokerage Cash on Hand Certificates of Deposit Checking Acc…" at bounding box center [469, 122] width 136 height 15
click at [407, 85] on link "Interests" at bounding box center [402, 82] width 29 height 18
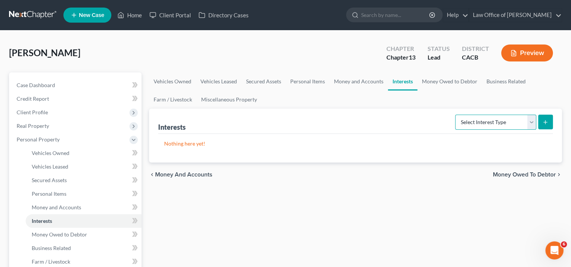
click at [474, 122] on select "Select Interest Type 401K Annuity Bond Education IRA Government Bond Government…" at bounding box center [495, 122] width 81 height 15
click at [427, 86] on link "Money Owed to Debtor" at bounding box center [450, 82] width 65 height 18
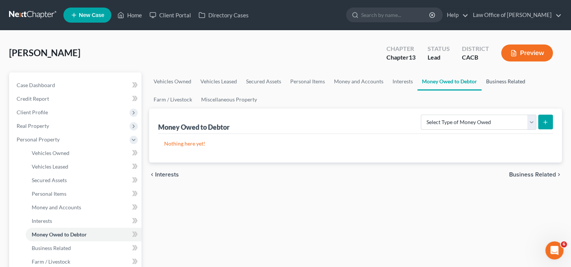
click at [508, 83] on link "Business Related" at bounding box center [506, 82] width 48 height 18
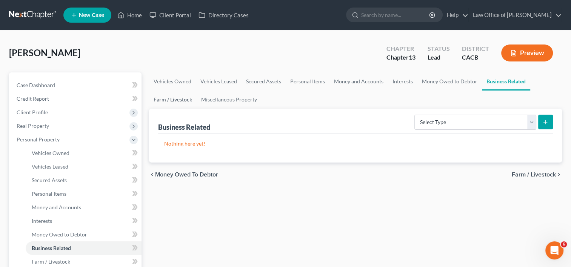
click at [164, 101] on link "Farm / Livestock" at bounding box center [173, 100] width 48 height 18
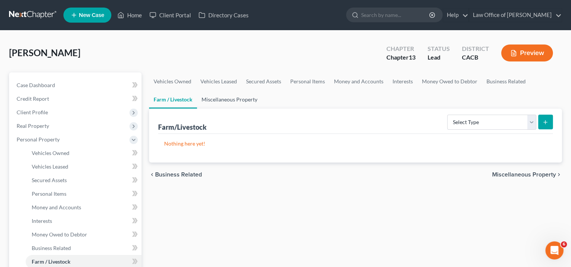
click at [247, 96] on link "Miscellaneous Property" at bounding box center [229, 100] width 65 height 18
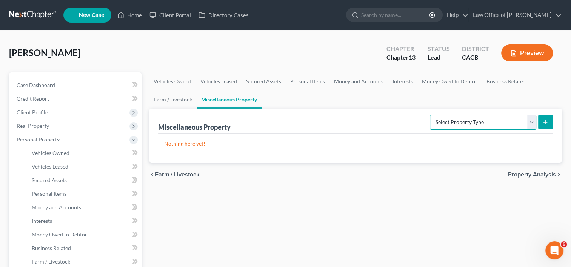
click at [486, 119] on select "Select Property Type Assigned for Creditor Benefit [DATE] Holding for Another N…" at bounding box center [483, 122] width 106 height 15
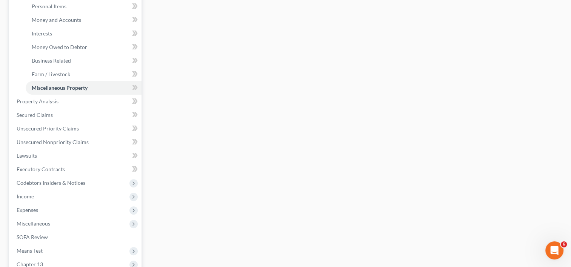
scroll to position [189, 0]
click at [36, 116] on span "Secured Claims" at bounding box center [35, 114] width 36 height 6
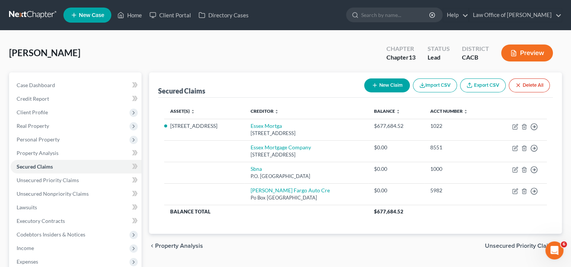
drag, startPoint x: 514, startPoint y: 127, endPoint x: 308, endPoint y: 102, distance: 207.0
click at [308, 102] on div "Asset(s) expand_more expand_less unfold_more Creditor expand_more expand_less u…" at bounding box center [355, 166] width 395 height 136
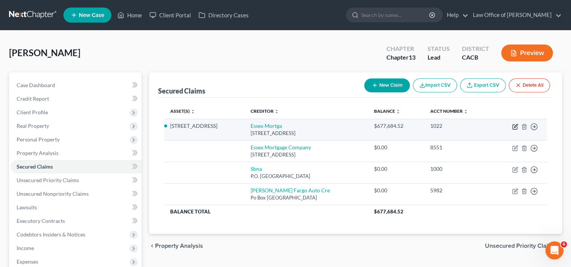
click at [517, 127] on icon "button" at bounding box center [515, 127] width 6 height 6
select select "9"
select select "4"
select select "0"
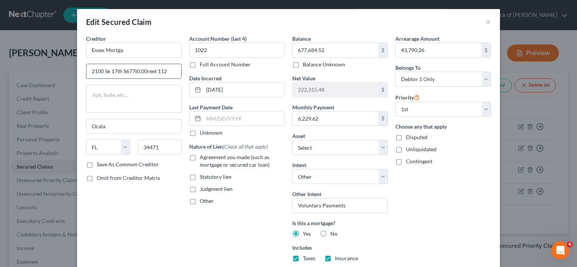
click at [145, 71] on input "2100 Se 17th S677t0.00reet 112" at bounding box center [133, 71] width 95 height 14
drag, startPoint x: 170, startPoint y: 71, endPoint x: 66, endPoint y: 84, distance: 104.3
click at [66, 84] on div "Edit Secured Claim × Creditor * [GEOGRAPHIC_DATA] Mortga 2100 Se 17th S677t0.00…" at bounding box center [288, 133] width 577 height 267
type input "3"
type input "[STREET_ADDRESS]"
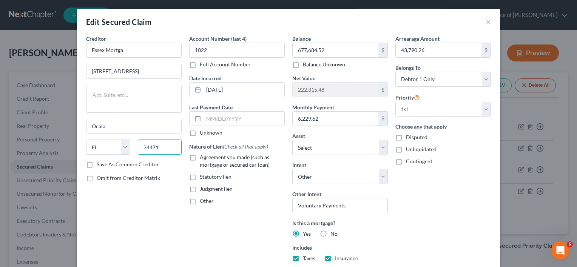
click at [165, 154] on input "34471" at bounding box center [160, 147] width 44 height 15
type input "34475"
click at [200, 160] on label "Agreement you made (such as mortgage or secured car loan)" at bounding box center [242, 161] width 85 height 15
click at [203, 159] on input "Agreement you made (such as mortgage or secured car loan)" at bounding box center [205, 156] width 5 height 5
checkbox input "true"
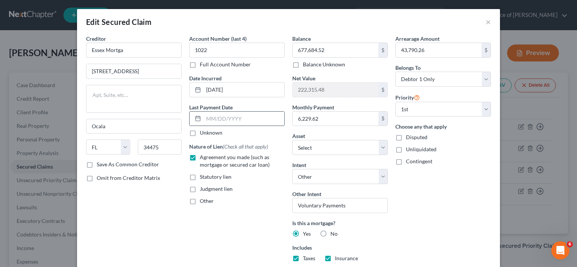
click at [236, 120] on input "text" at bounding box center [244, 119] width 81 height 14
type input "[DATE]"
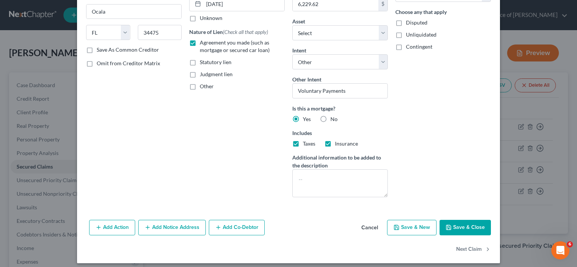
scroll to position [119, 0]
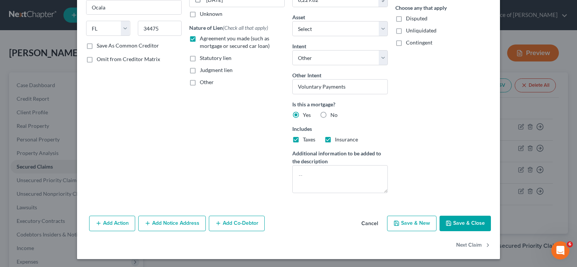
click at [460, 228] on button "Save & Close" at bounding box center [465, 224] width 51 height 16
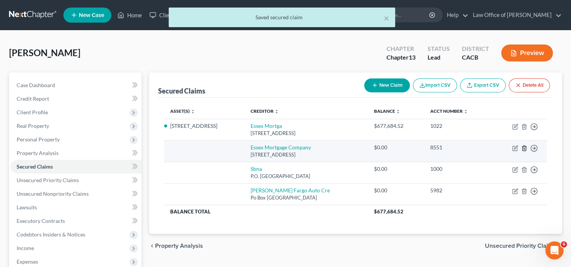
click at [527, 150] on icon "button" at bounding box center [524, 148] width 6 height 6
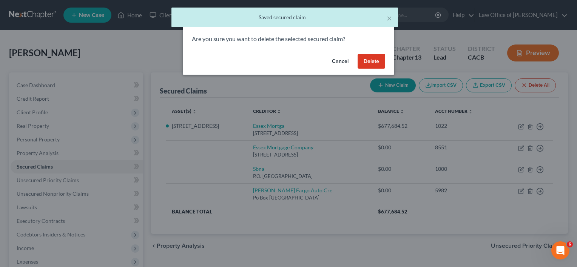
click at [369, 65] on button "Delete" at bounding box center [372, 61] width 28 height 15
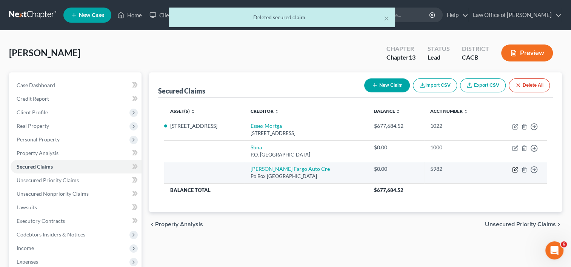
click at [516, 168] on icon "button" at bounding box center [515, 170] width 6 height 6
select select "28"
select select "0"
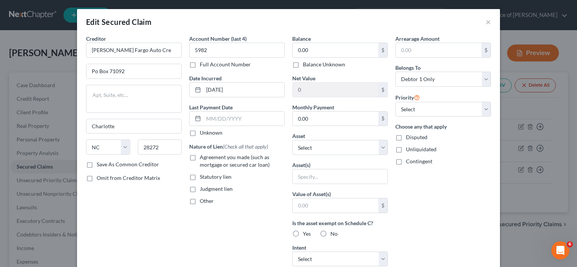
click at [200, 160] on label "Agreement you made (such as mortgage or secured car loan)" at bounding box center [242, 161] width 85 height 15
click at [203, 159] on input "Agreement you made (such as mortgage or secured car loan)" at bounding box center [205, 156] width 5 height 5
checkbox input "true"
click at [406, 136] on label "Disputed" at bounding box center [417, 138] width 22 height 8
click at [409, 136] on input "Disputed" at bounding box center [411, 136] width 5 height 5
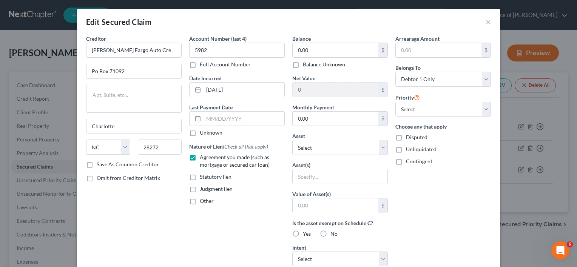
checkbox input "true"
click at [336, 51] on input "0.00" at bounding box center [336, 50] width 86 height 14
click at [330, 234] on label "No" at bounding box center [333, 234] width 7 height 8
click at [333, 234] on input "No" at bounding box center [335, 232] width 5 height 5
radio input "true"
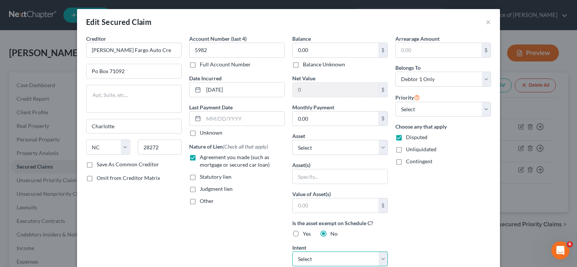
click at [334, 254] on select "Select Surrender Redeem Reaffirm Avoid Other" at bounding box center [340, 259] width 96 height 15
click at [411, 222] on div "Arrearage Amount $ Belongs To * Select Debtor 1 Only Debtor 2 Only Debtor 1 And…" at bounding box center [443, 203] width 103 height 337
click at [468, 109] on select "Select 1st 2nd 3rd 4th 5th 6th 7th 8th 9th 10th 11th 12th 13th 14th 15th 16th 1…" at bounding box center [443, 109] width 96 height 15
select select "0"
click at [395, 102] on select "Select 1st 2nd 3rd 4th 5th 6th 7th 8th 9th 10th 11th 12th 13th 14th 15th 16th 1…" at bounding box center [443, 109] width 96 height 15
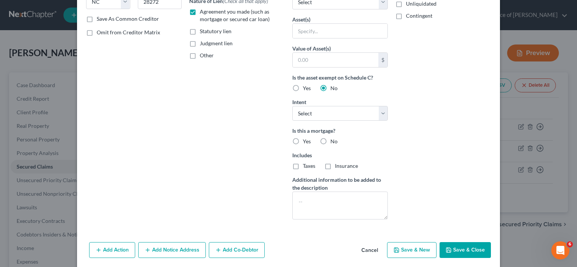
scroll to position [147, 0]
click at [325, 212] on textarea at bounding box center [340, 205] width 96 height 28
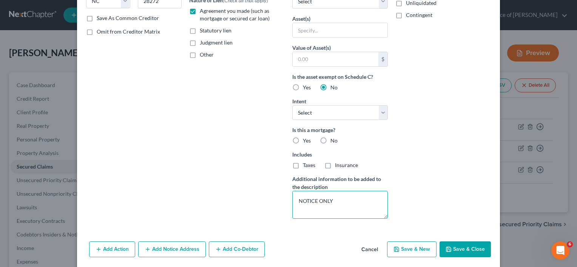
type textarea "NOTICE ONLY"
click at [458, 249] on button "Save & Close" at bounding box center [465, 250] width 51 height 16
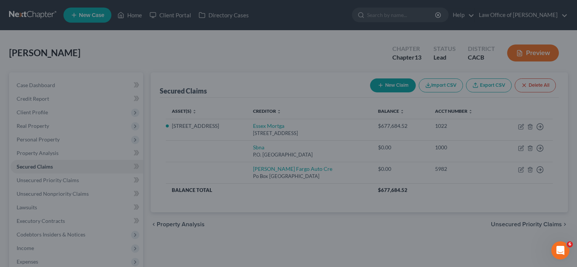
scroll to position [90, 0]
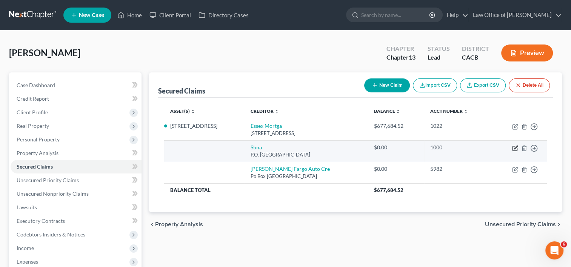
click at [514, 147] on icon "button" at bounding box center [515, 148] width 6 height 6
select select "45"
select select "0"
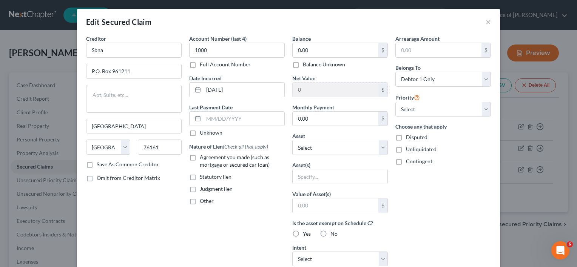
click at [200, 158] on label "Agreement you made (such as mortgage or secured car loan)" at bounding box center [242, 161] width 85 height 15
click at [203, 158] on input "Agreement you made (such as mortgage or secured car loan)" at bounding box center [205, 156] width 5 height 5
checkbox input "true"
click at [307, 156] on div "Balance 0.00 $ Balance Unknown Balance Undetermined 0.00 $ Balance Unknown Net …" at bounding box center [339, 203] width 103 height 337
click at [332, 150] on select "Select Other Multiple Assets [STREET_ADDRESS] - $900000.0" at bounding box center [340, 147] width 96 height 15
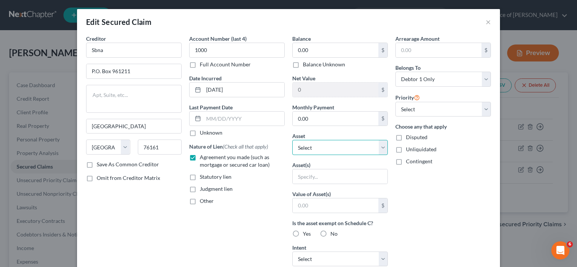
click at [332, 150] on select "Select Other Multiple Assets [STREET_ADDRESS] - $900000.0" at bounding box center [340, 147] width 96 height 15
click at [418, 113] on select "Select 1st 2nd 3rd 4th 5th 6th 7th 8th 9th 10th 11th 12th 13th 14th 15th 16th 1…" at bounding box center [443, 109] width 96 height 15
select select "0"
click at [395, 102] on select "Select 1st 2nd 3rd 4th 5th 6th 7th 8th 9th 10th 11th 12th 13th 14th 15th 16th 1…" at bounding box center [443, 109] width 96 height 15
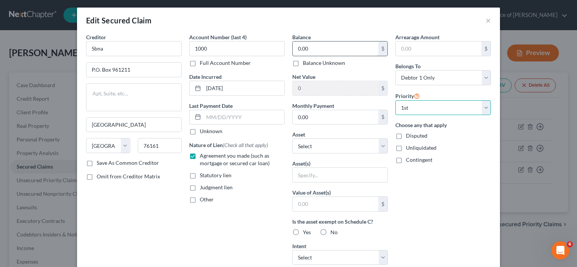
scroll to position [3, 0]
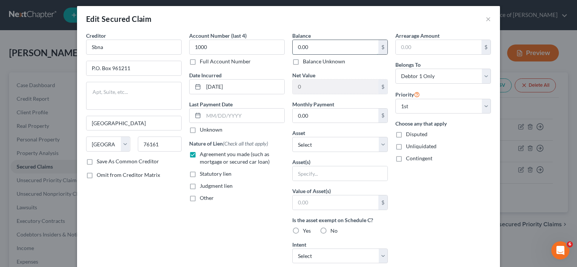
click at [309, 47] on input "0.00" at bounding box center [336, 47] width 86 height 14
type input "13,500"
click at [320, 173] on input "text" at bounding box center [340, 174] width 95 height 14
type input "2022 Toyota Sienna"
click at [327, 202] on input "text" at bounding box center [336, 203] width 86 height 14
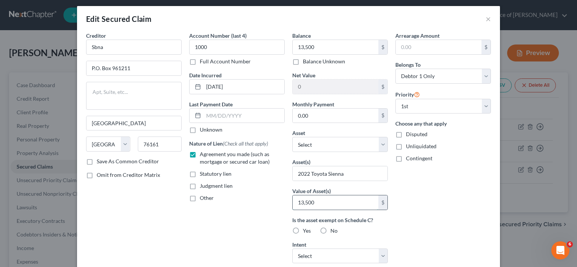
type input "13,500"
click at [330, 228] on label "No" at bounding box center [333, 231] width 7 height 8
click at [333, 228] on input "No" at bounding box center [335, 229] width 5 height 5
radio input "true"
click at [343, 257] on select "Select Surrender Redeem Reaffirm Avoid Other" at bounding box center [340, 256] width 96 height 15
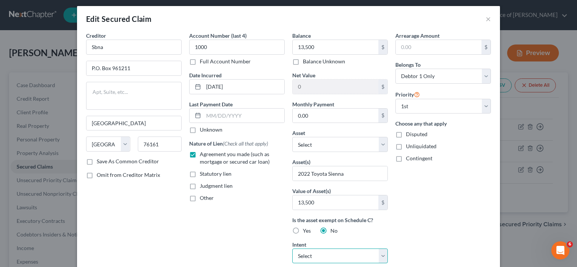
select select "4"
click at [292, 249] on select "Select Surrender Redeem Reaffirm Avoid Other" at bounding box center [340, 256] width 96 height 15
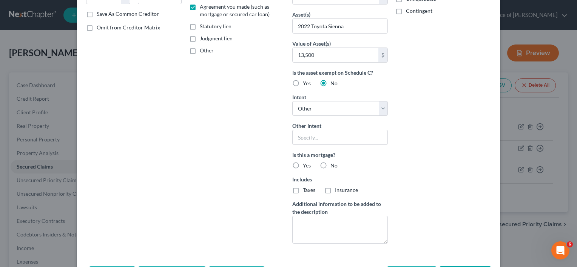
scroll to position [150, 0]
click at [330, 167] on label "No" at bounding box center [333, 167] width 7 height 8
click at [333, 167] on input "No" at bounding box center [335, 165] width 5 height 5
radio input "true"
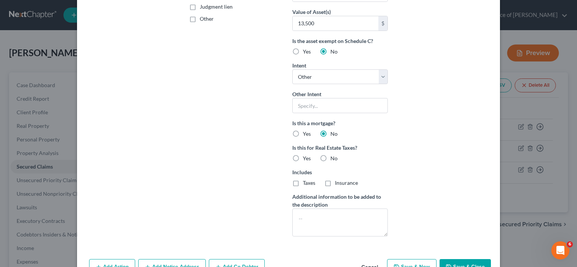
scroll to position [183, 0]
click at [458, 261] on button "Save & Close" at bounding box center [465, 267] width 51 height 16
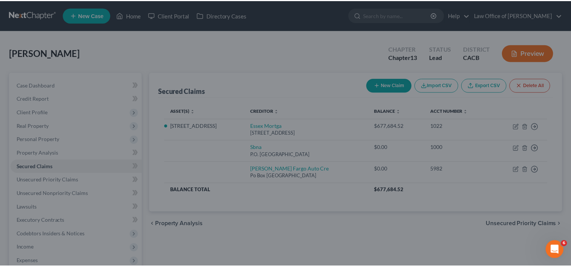
scroll to position [143, 0]
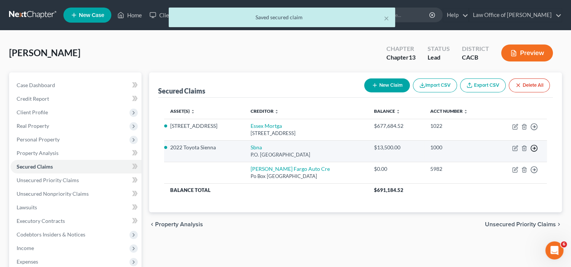
click at [533, 131] on icon "button" at bounding box center [535, 127] width 8 height 8
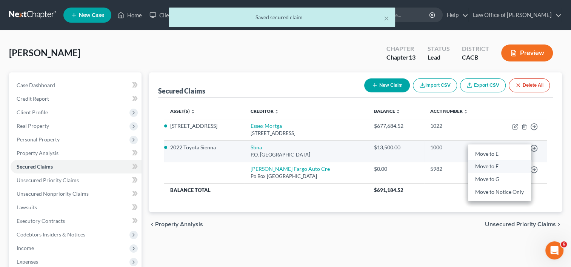
click at [490, 168] on link "Move to F" at bounding box center [499, 166] width 63 height 13
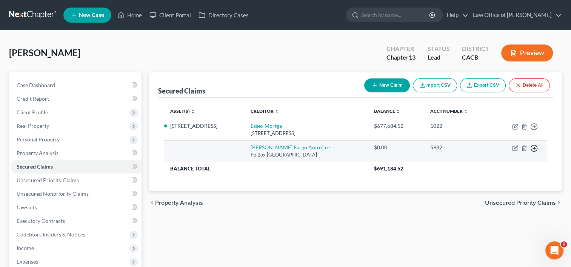
click at [534, 131] on icon "button" at bounding box center [535, 127] width 8 height 8
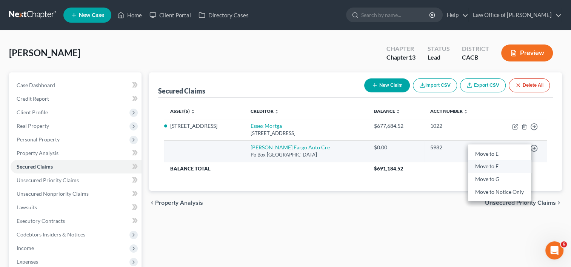
click at [497, 165] on link "Move to F" at bounding box center [499, 166] width 63 height 13
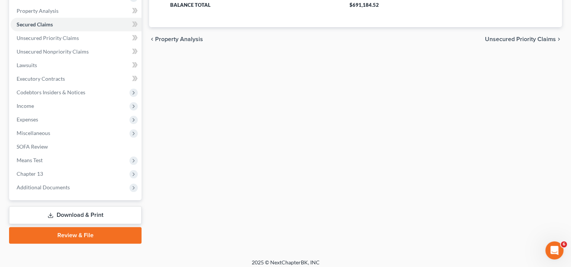
scroll to position [147, 0]
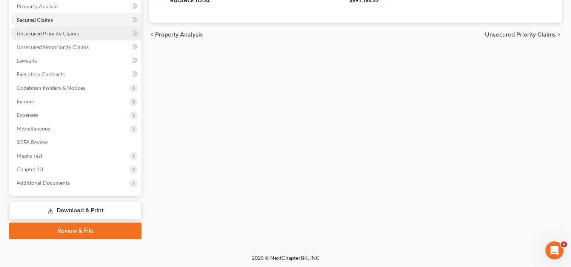
click at [31, 29] on link "Unsecured Priority Claims" at bounding box center [76, 34] width 131 height 14
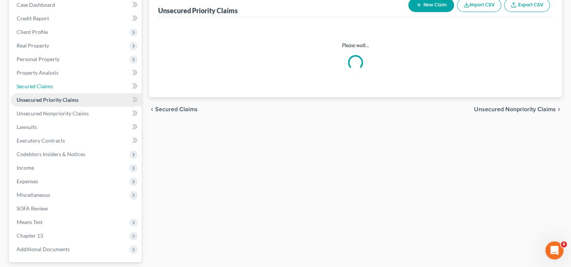
click at [36, 32] on ul "Case Dashboard Payments Invoices Payments Payments Credit Report Client Profile" at bounding box center [76, 127] width 131 height 258
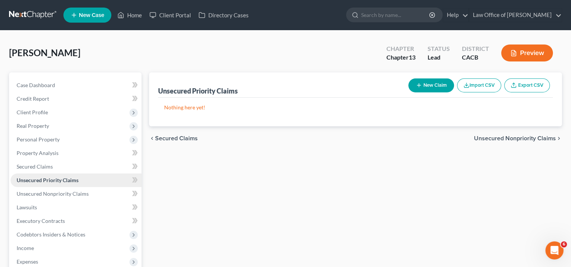
click at [36, 32] on div "[PERSON_NAME] Upgraded Chapter Chapter 13 Status Lead District CACB Preview Pet…" at bounding box center [285, 216] width 571 height 371
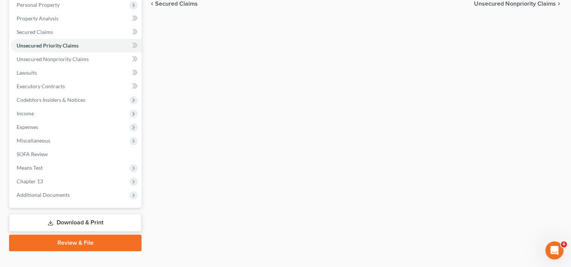
scroll to position [147, 0]
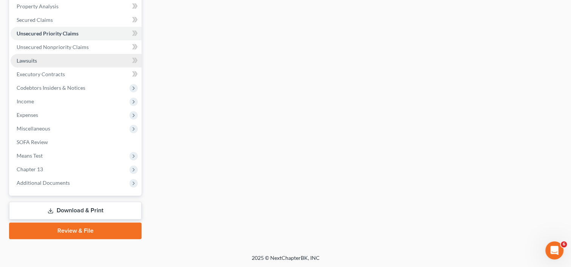
click at [29, 62] on span "Lawsuits" at bounding box center [27, 60] width 20 height 6
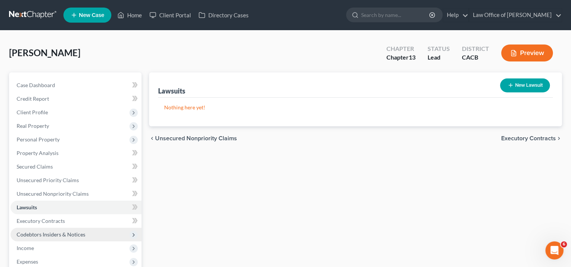
click at [68, 237] on span "Codebtors Insiders & Notices" at bounding box center [51, 234] width 69 height 6
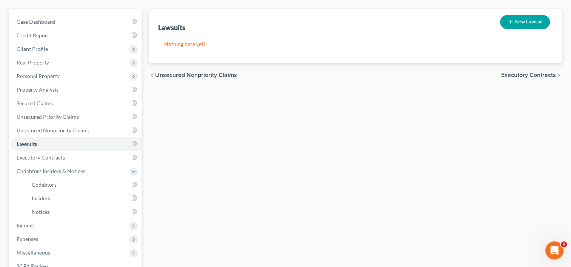
scroll to position [64, 0]
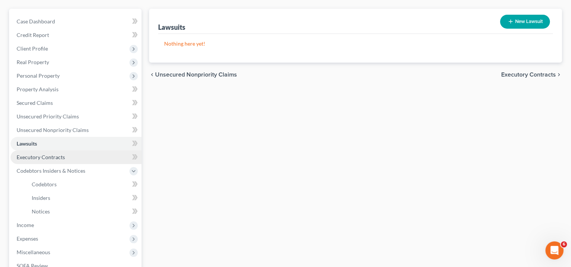
click at [55, 159] on span "Executory Contracts" at bounding box center [41, 157] width 48 height 6
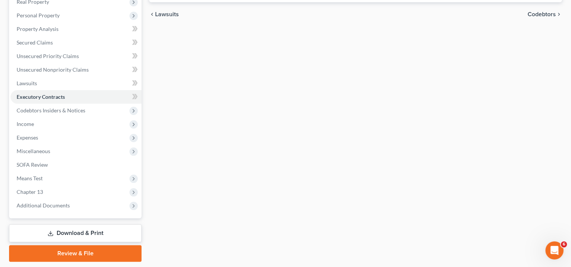
scroll to position [127, 0]
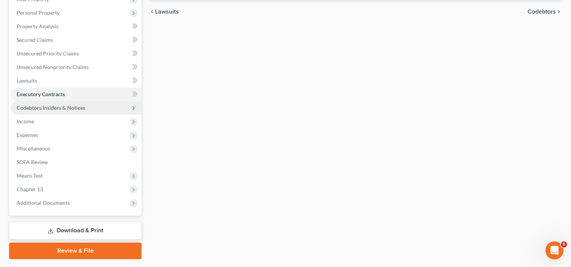
click at [48, 112] on span "Codebtors Insiders & Notices" at bounding box center [76, 108] width 131 height 14
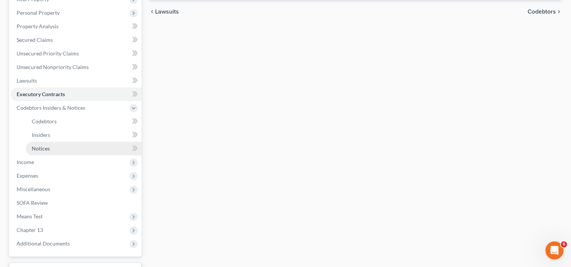
click at [44, 149] on span "Notices" at bounding box center [41, 148] width 18 height 6
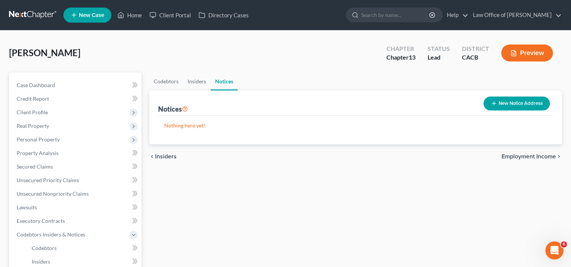
click at [508, 103] on button "New Notice Address" at bounding box center [517, 104] width 66 height 14
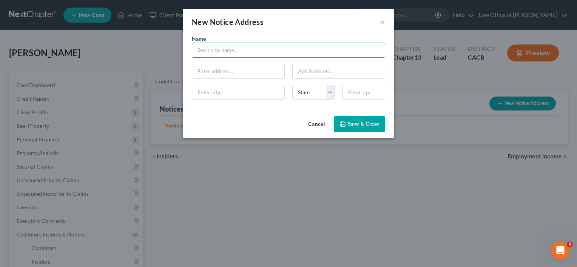
click at [239, 53] on input "text" at bounding box center [288, 50] width 193 height 15
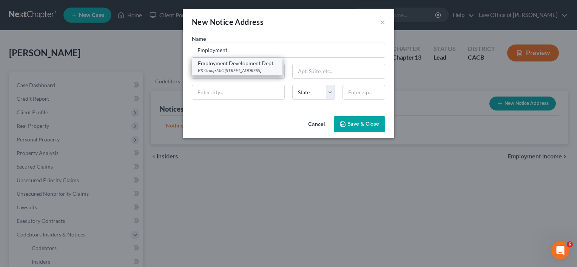
click at [247, 67] on div "BK Group MIC [STREET_ADDRESS]" at bounding box center [237, 70] width 79 height 6
type input "Employment Development Dept"
type input "BK Group MIC 92E"
type input "PO BOX 826880"
type input "[GEOGRAPHIC_DATA]"
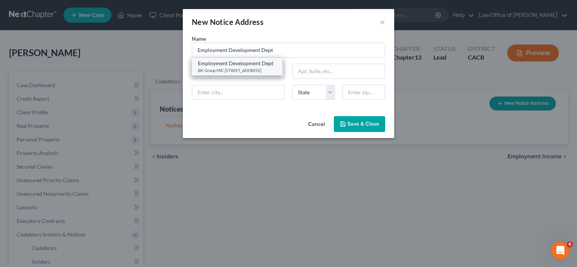
select select "4"
type input "94280-0000"
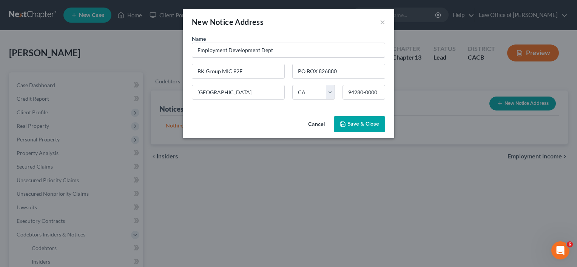
click at [356, 127] on button "Save & Close" at bounding box center [359, 124] width 51 height 16
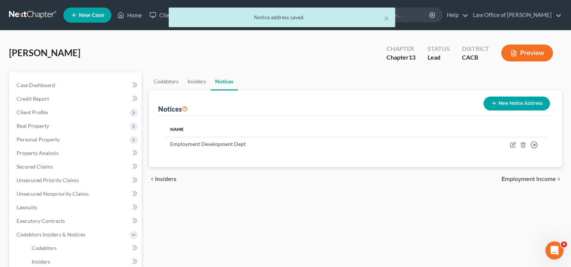
click at [524, 101] on button "New Notice Address" at bounding box center [517, 104] width 66 height 14
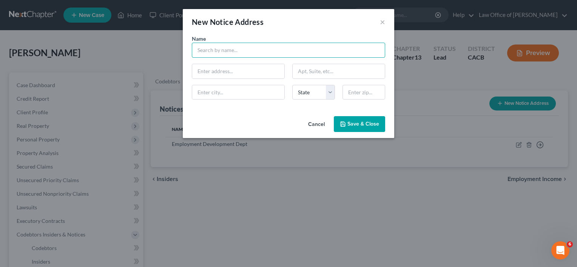
click at [217, 49] on input "text" at bounding box center [288, 50] width 193 height 15
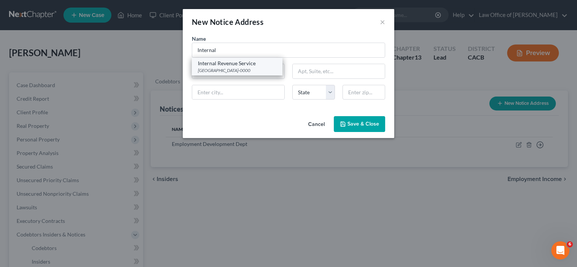
click at [223, 63] on div "Internal Revenue Service" at bounding box center [237, 64] width 79 height 8
type input "Internal Revenue Service"
type input "PO Box 7346"
type input "[GEOGRAPHIC_DATA]"
select select "39"
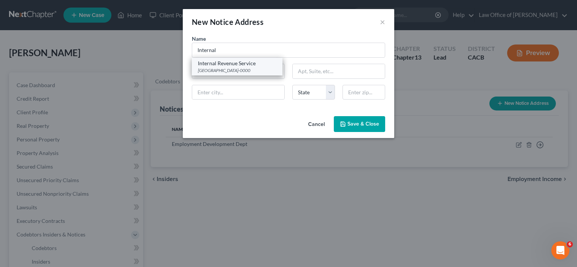
type input "19101-0000"
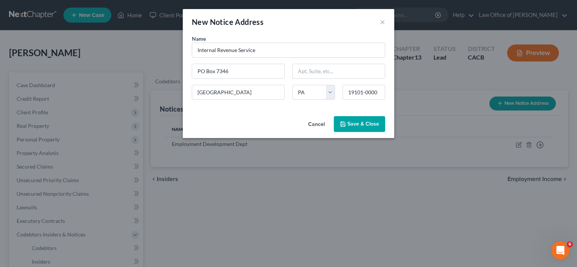
click at [361, 125] on span "Save & Close" at bounding box center [363, 124] width 32 height 6
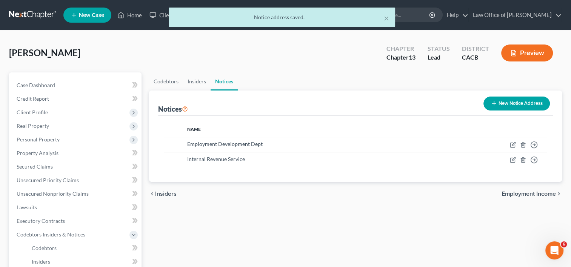
click at [514, 102] on button "New Notice Address" at bounding box center [517, 104] width 66 height 14
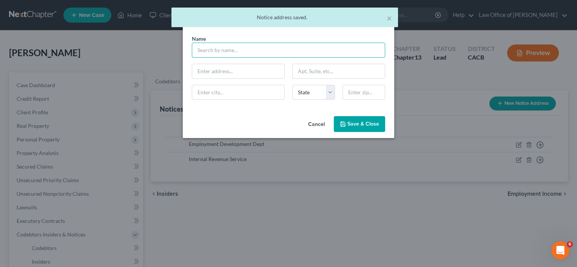
click at [217, 45] on input "text" at bounding box center [288, 50] width 193 height 15
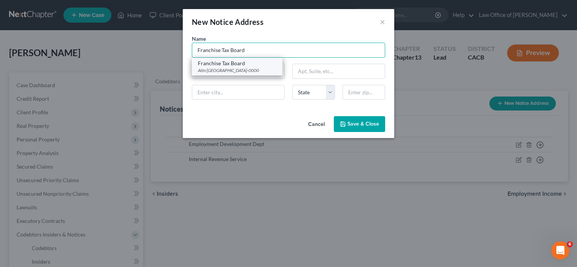
type input "Franchise Tax Board"
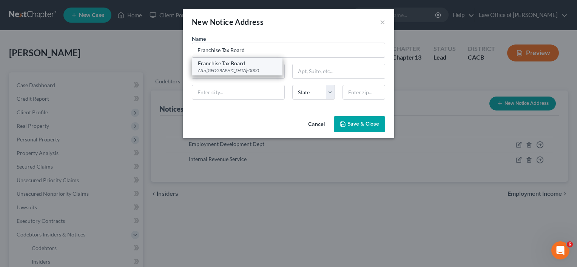
click at [228, 69] on div "Attn [GEOGRAPHIC_DATA]-0000" at bounding box center [237, 70] width 79 height 6
type input "Attn BK Unit"
type input "PO Box 2952"
type input "[GEOGRAPHIC_DATA]"
select select "4"
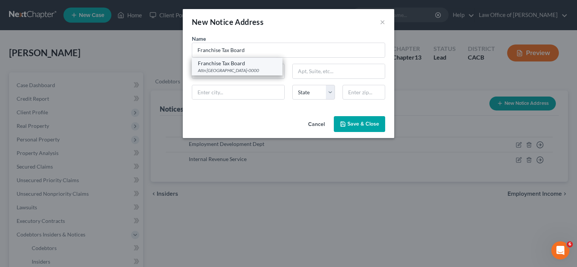
type input "95812-0000"
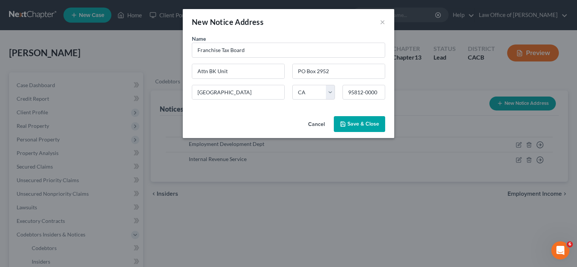
click at [355, 121] on span "Save & Close" at bounding box center [363, 124] width 32 height 6
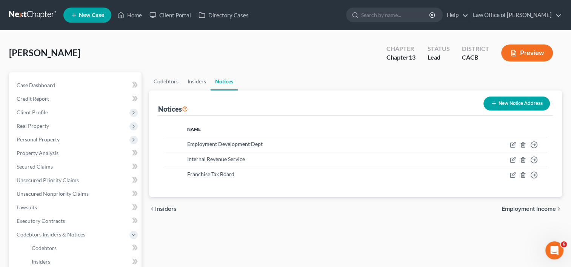
click at [474, 100] on div "Notices New Notice Address" at bounding box center [355, 103] width 395 height 25
click at [514, 99] on button "New Notice Address" at bounding box center [517, 104] width 66 height 14
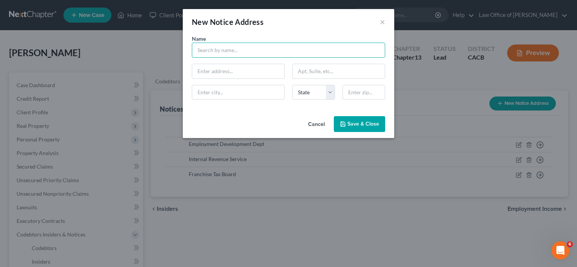
click at [240, 48] on input "text" at bounding box center [288, 50] width 193 height 15
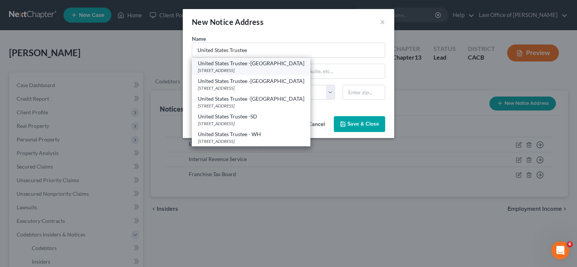
click at [248, 68] on div "[STREET_ADDRESS]" at bounding box center [251, 70] width 106 height 6
type input "United States Trustee -[GEOGRAPHIC_DATA]"
type input "[STREET_ADDRESS]"
type input "[GEOGRAPHIC_DATA]"
select select "4"
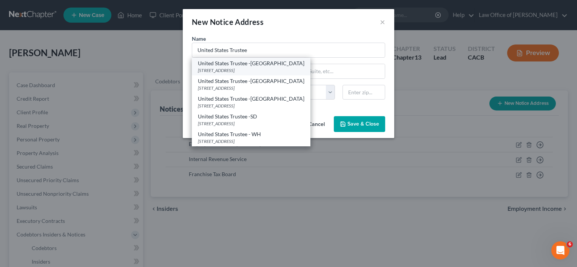
type input "90017-0000"
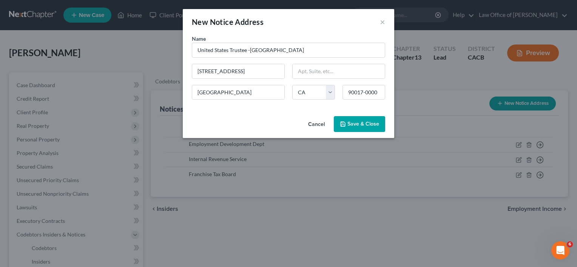
click at [355, 122] on span "Save & Close" at bounding box center [363, 124] width 32 height 6
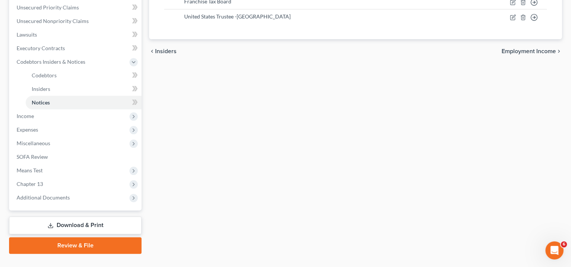
scroll to position [188, 0]
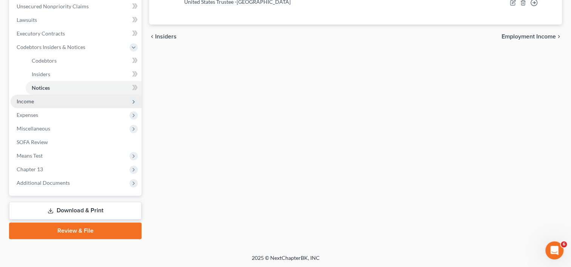
click at [38, 99] on span "Income" at bounding box center [76, 102] width 131 height 14
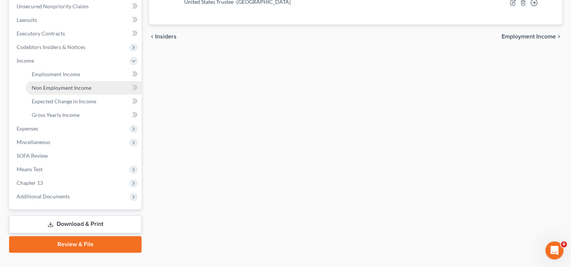
click at [65, 88] on span "Non Employment Income" at bounding box center [62, 88] width 60 height 6
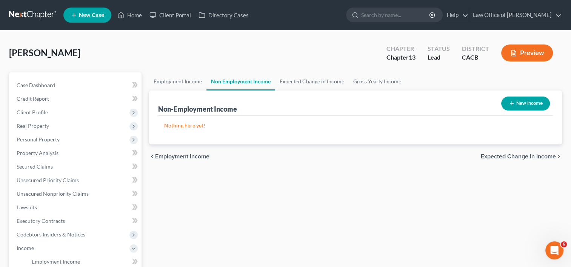
click at [541, 98] on button "New Income" at bounding box center [525, 104] width 49 height 14
select select "0"
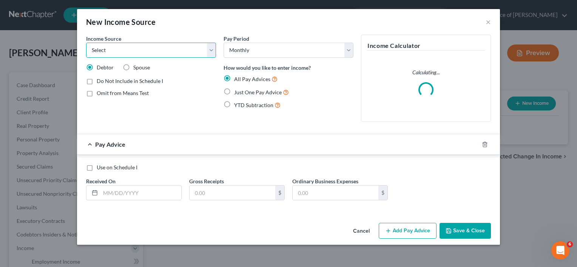
click at [129, 52] on select "Select Unemployment Disability (from employer) Pension Retirement Social Securi…" at bounding box center [151, 50] width 130 height 15
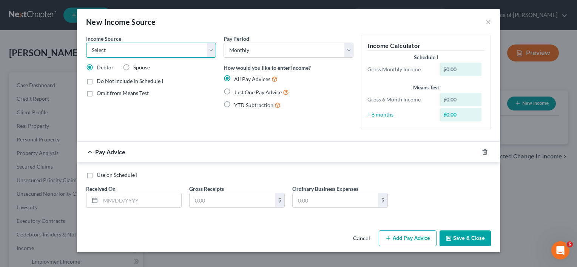
select select "4"
click at [86, 43] on select "Select Unemployment Disability (from employer) Pension Retirement Social Securi…" at bounding box center [151, 50] width 130 height 15
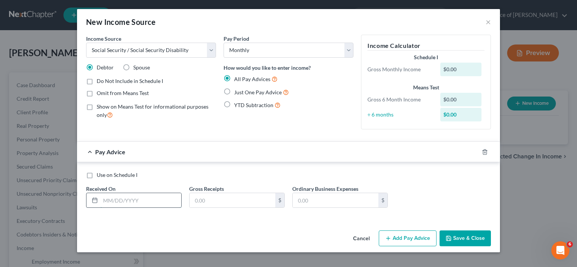
click at [119, 204] on input "text" at bounding box center [140, 200] width 81 height 14
type input "[DATE]"
click at [86, 138] on form "Income Source * Select Unemployment Disability (from employer) Pension Retireme…" at bounding box center [288, 127] width 405 height 185
click at [234, 92] on label "Just One Pay Advice" at bounding box center [261, 92] width 55 height 9
click at [237, 92] on input "Just One Pay Advice" at bounding box center [239, 90] width 5 height 5
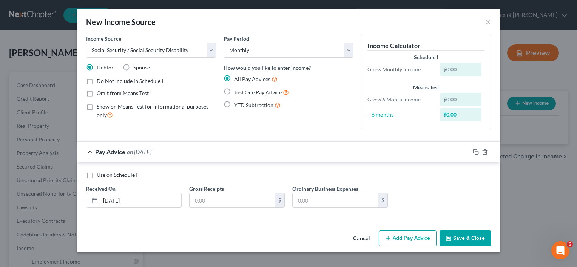
radio input "true"
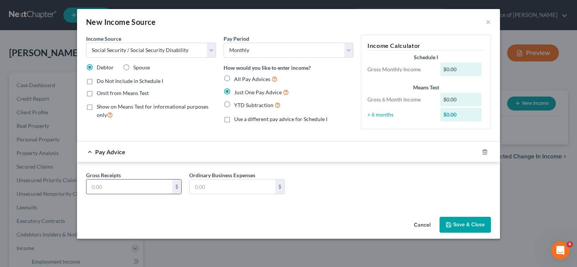
click at [123, 190] on input "text" at bounding box center [129, 187] width 86 height 14
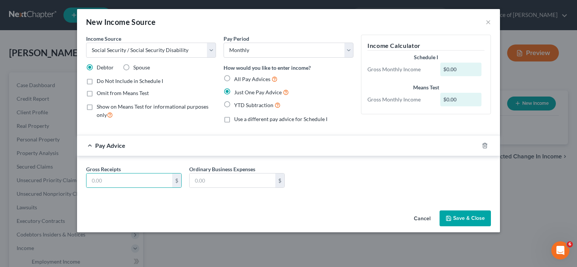
click at [335, 208] on div "Cancel Save & Close" at bounding box center [288, 220] width 423 height 25
click at [124, 179] on input "text" at bounding box center [129, 181] width 86 height 14
click at [126, 179] on input "text" at bounding box center [129, 181] width 86 height 14
click at [307, 148] on div "Pay Advice" at bounding box center [278, 146] width 402 height 20
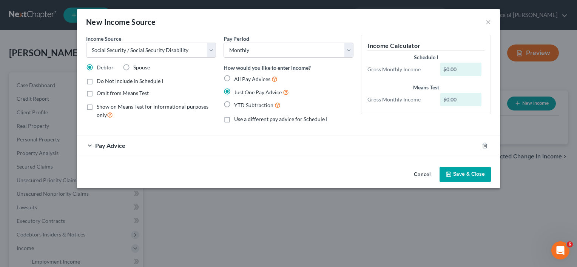
click at [115, 145] on span "Pay Advice" at bounding box center [110, 145] width 30 height 7
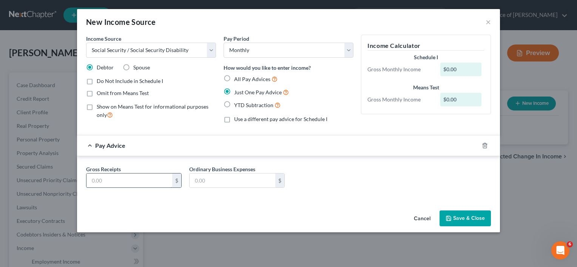
click at [111, 182] on input "text" at bounding box center [129, 181] width 86 height 14
click at [111, 183] on input "text" at bounding box center [129, 181] width 86 height 14
drag, startPoint x: 458, startPoint y: 220, endPoint x: 143, endPoint y: 258, distance: 317.2
click at [143, 258] on div "New Income Source × Income Source * Select Unemployment Disability (from employ…" at bounding box center [288, 133] width 577 height 267
click at [125, 180] on input "text" at bounding box center [129, 181] width 86 height 14
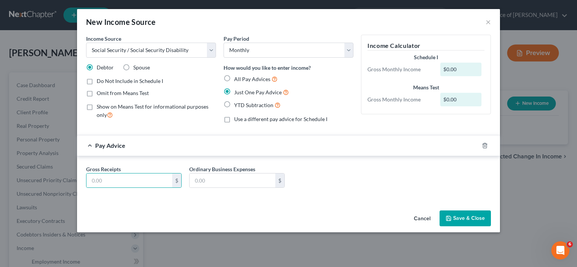
click at [287, 147] on div "Pay Advice" at bounding box center [278, 146] width 402 height 20
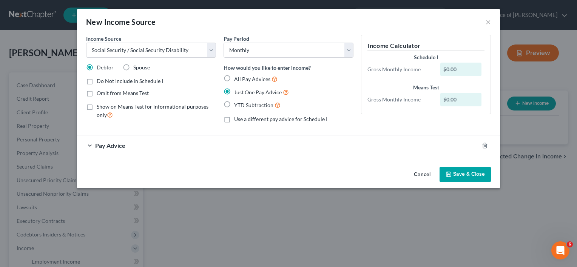
click at [127, 151] on div "Pay Advice" at bounding box center [278, 146] width 402 height 20
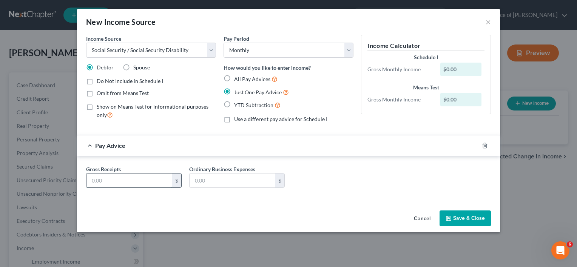
click at [117, 178] on input "text" at bounding box center [129, 181] width 86 height 14
type input "1,325.90"
click at [453, 221] on button "Save & Close" at bounding box center [465, 219] width 51 height 16
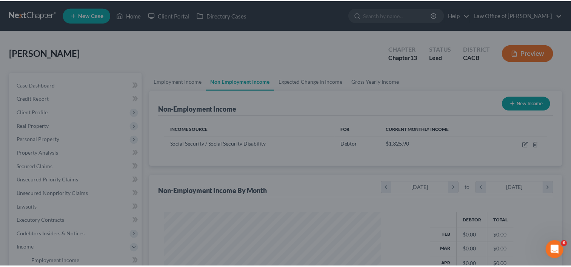
scroll to position [134, 232]
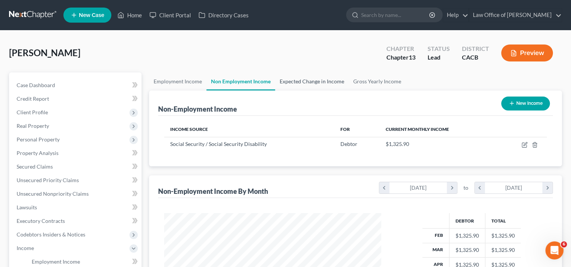
click at [313, 81] on link "Expected Change in Income" at bounding box center [312, 82] width 74 height 18
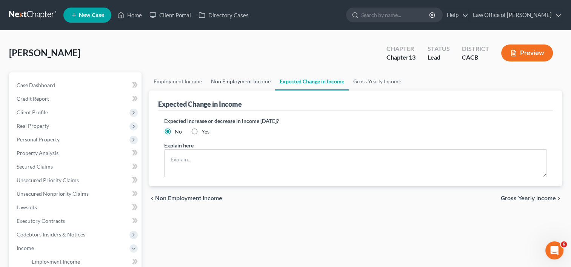
click at [238, 81] on link "Non Employment Income" at bounding box center [241, 82] width 69 height 18
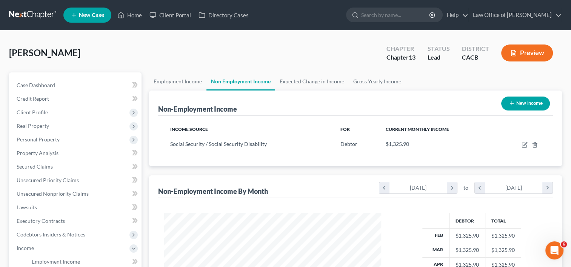
click at [512, 109] on button "New Income" at bounding box center [525, 104] width 49 height 14
select select "0"
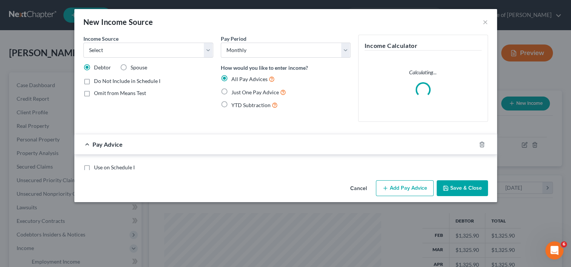
scroll to position [134, 234]
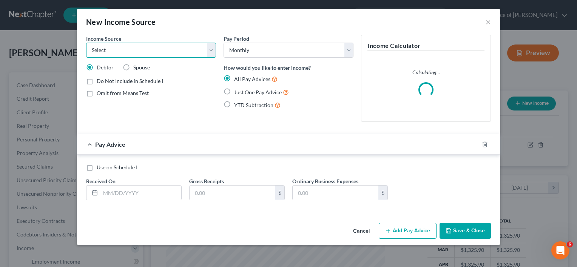
click at [125, 46] on select "Select Unemployment Disability (from employer) Pension Retirement Social Securi…" at bounding box center [151, 50] width 130 height 15
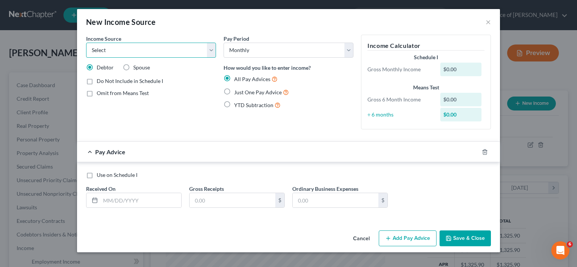
select select "8"
click at [86, 43] on select "Select Unemployment Disability (from employer) Pension Retirement Social Securi…" at bounding box center [151, 50] width 130 height 15
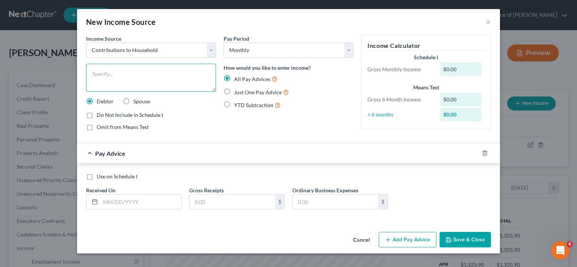
click at [115, 76] on textarea at bounding box center [151, 78] width 130 height 28
type textarea "Daughters Contribution"
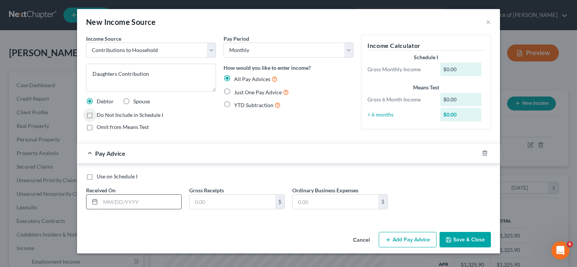
click at [130, 201] on input "text" at bounding box center [140, 202] width 81 height 14
type input "[DATE]"
click at [236, 202] on input "text" at bounding box center [233, 202] width 86 height 14
type input "7,000"
click at [470, 241] on button "Save & Close" at bounding box center [465, 240] width 51 height 16
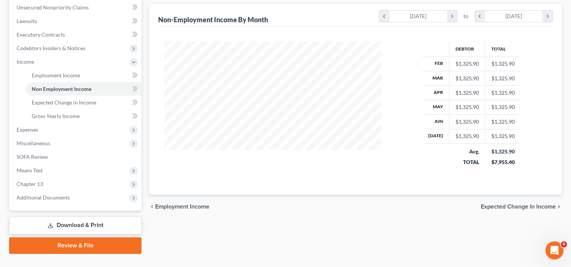
scroll to position [201, 0]
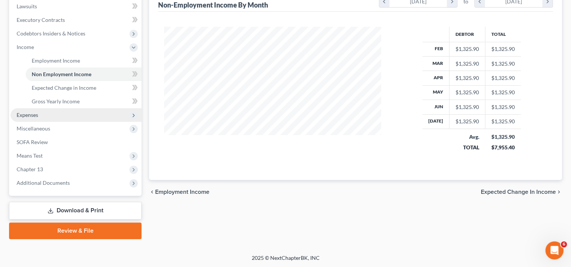
click at [28, 119] on span "Expenses" at bounding box center [76, 115] width 131 height 14
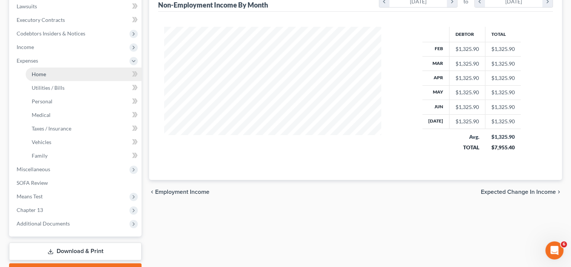
click at [37, 77] on link "Home" at bounding box center [84, 75] width 116 height 14
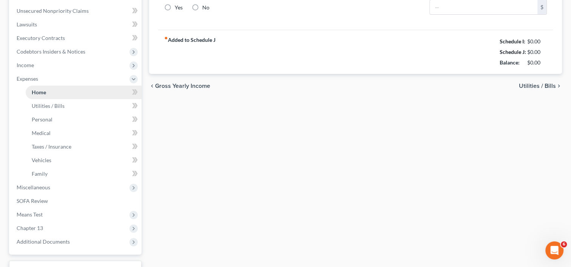
radio input "true"
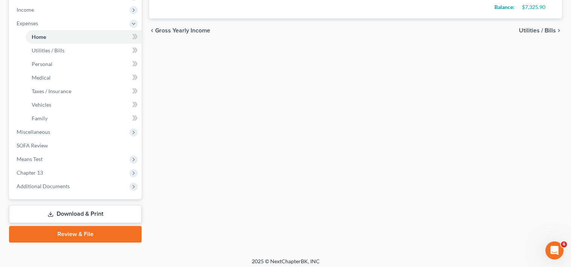
scroll to position [242, 0]
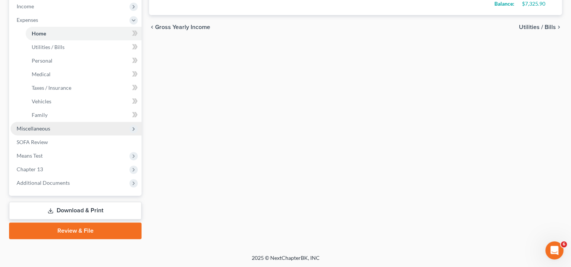
click at [43, 129] on span "Miscellaneous" at bounding box center [34, 128] width 34 height 6
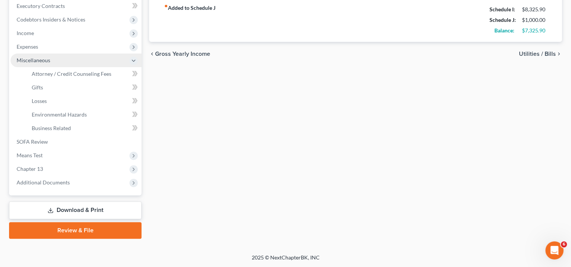
scroll to position [215, 0]
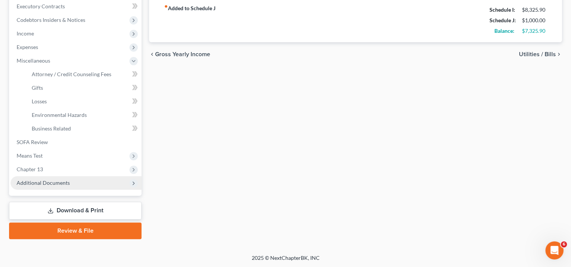
click at [45, 183] on span "Additional Documents" at bounding box center [43, 183] width 53 height 6
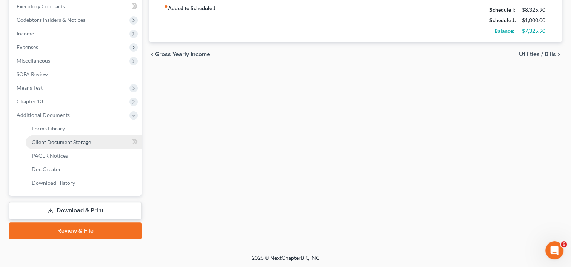
click at [84, 142] on span "Client Document Storage" at bounding box center [61, 142] width 59 height 6
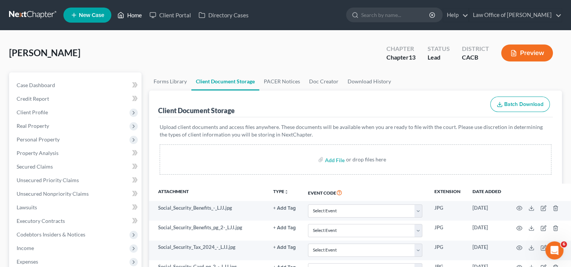
click at [130, 14] on link "Home" at bounding box center [130, 15] width 32 height 14
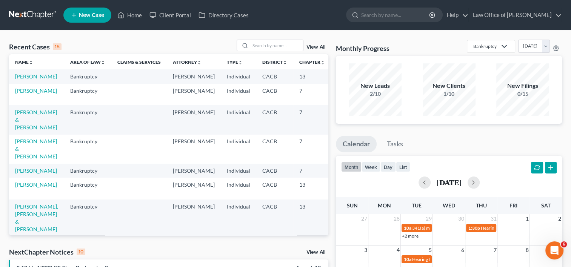
click at [26, 80] on link "[PERSON_NAME]" at bounding box center [36, 76] width 42 height 6
